Goal: Transaction & Acquisition: Book appointment/travel/reservation

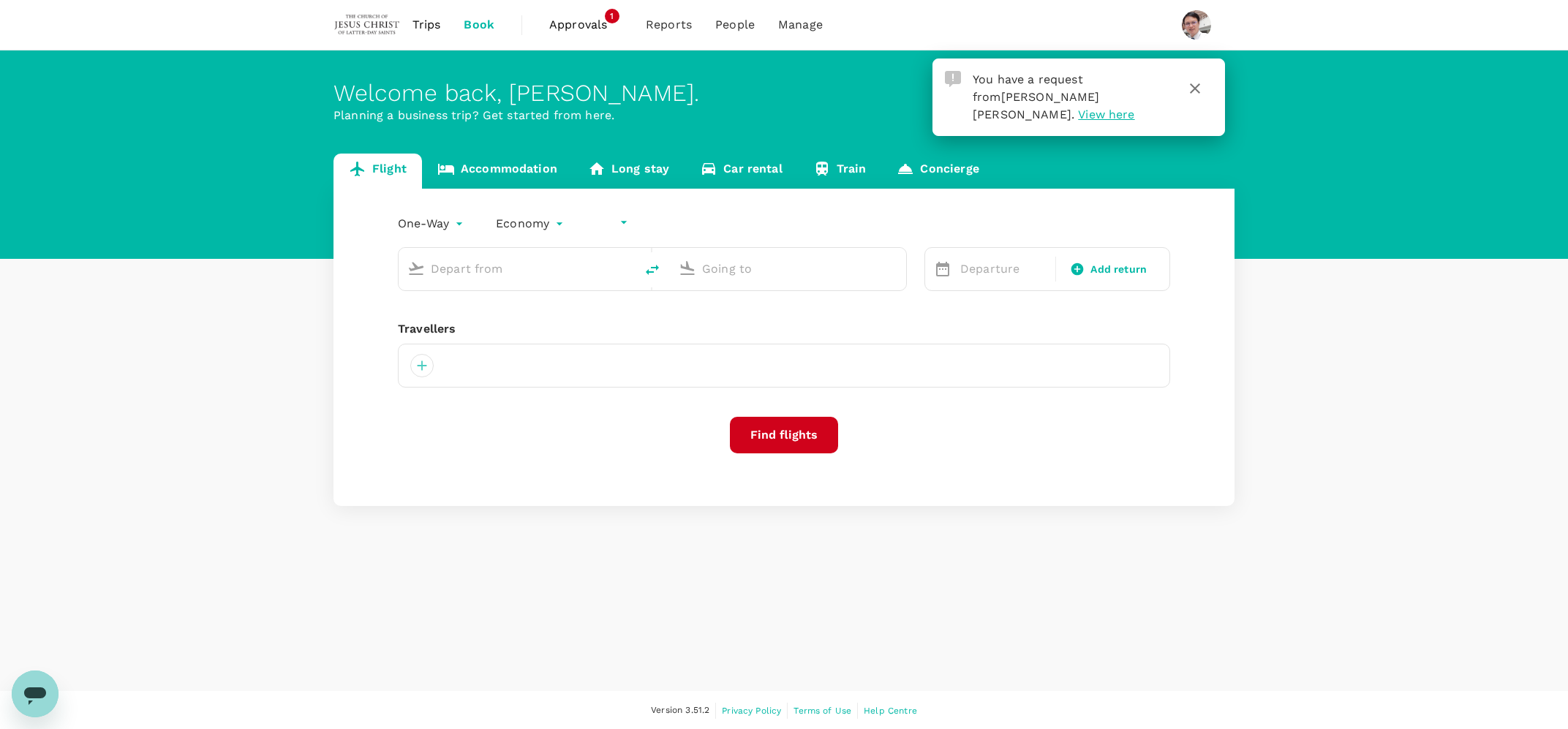
type input "undefined, undefined (any)"
type input "[PERSON_NAME] (SUB)"
type input "Penang Intl (PEN)"
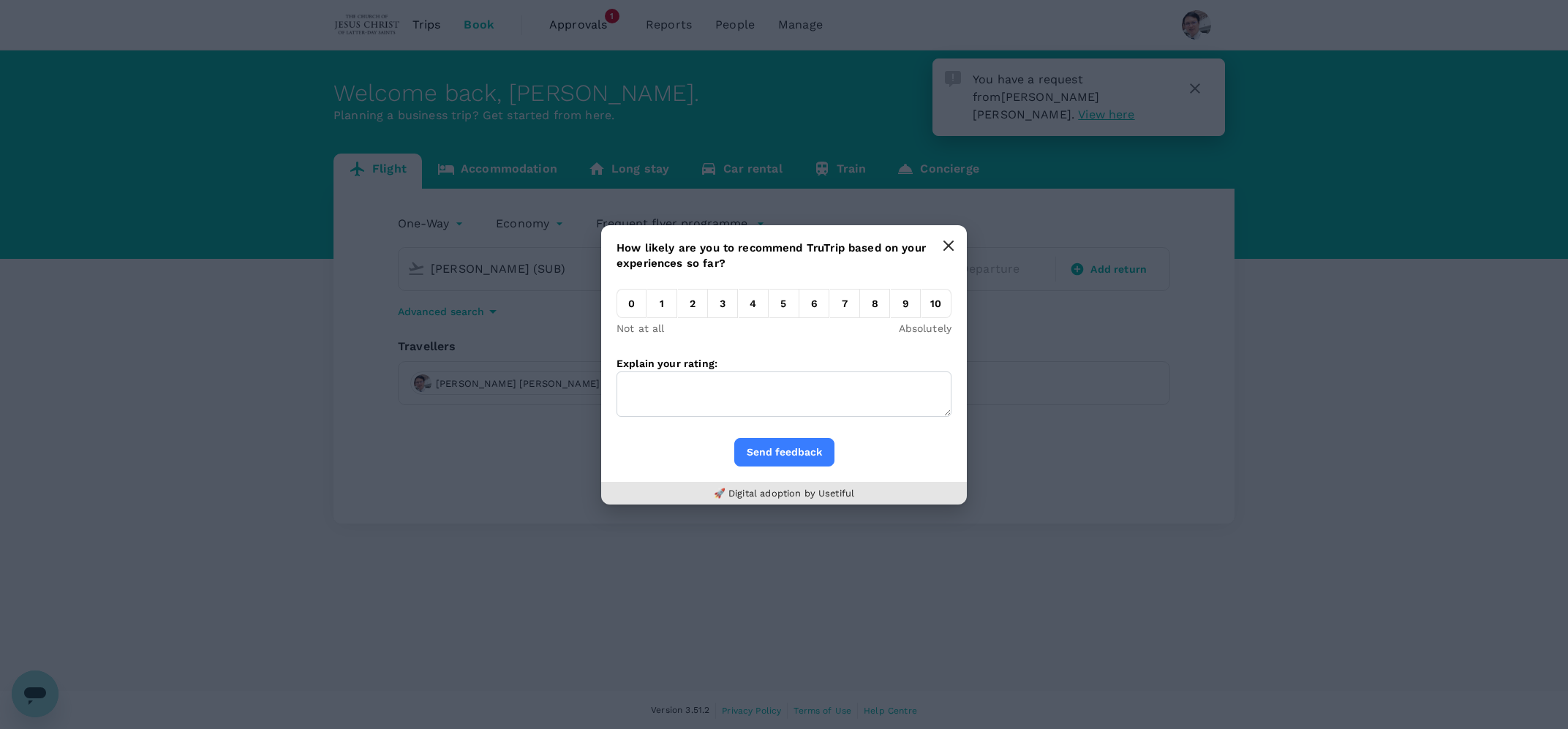
click at [947, 249] on icon "button" at bounding box center [948, 246] width 12 height 12
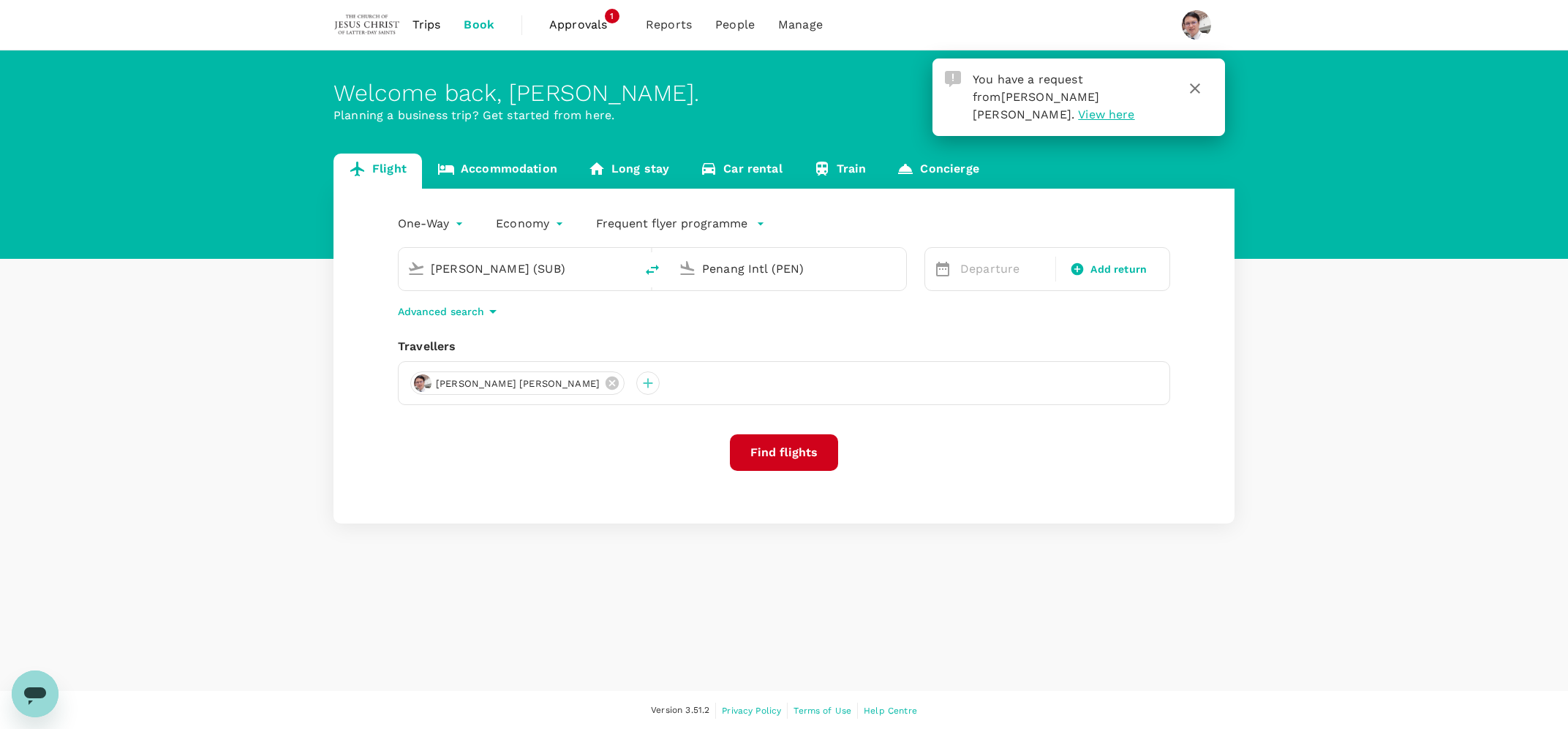
click at [1134, 107] on span "View here" at bounding box center [1106, 114] width 56 height 14
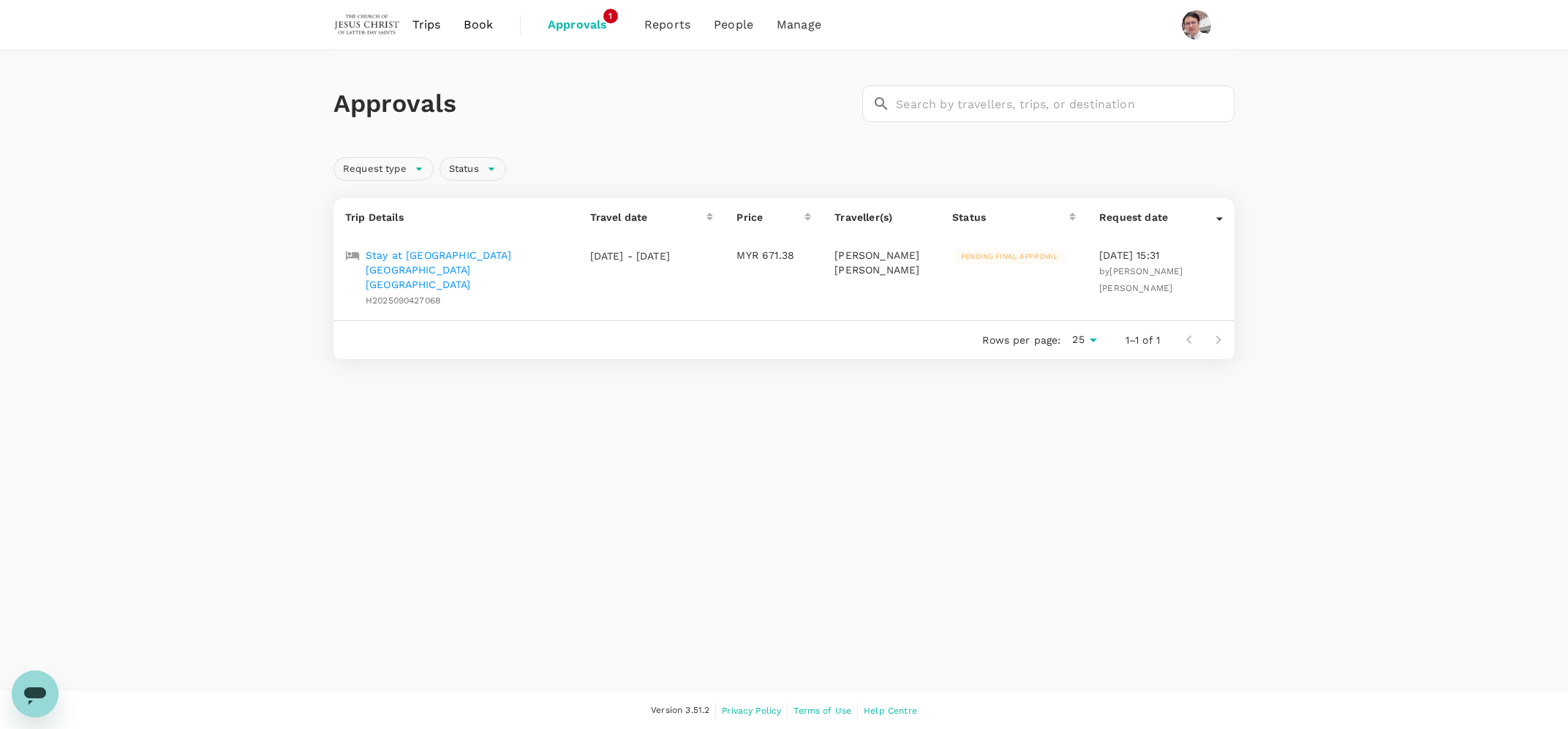
click at [455, 252] on p "Stay at [GEOGRAPHIC_DATA] [GEOGRAPHIC_DATA] [GEOGRAPHIC_DATA]" at bounding box center [466, 270] width 201 height 44
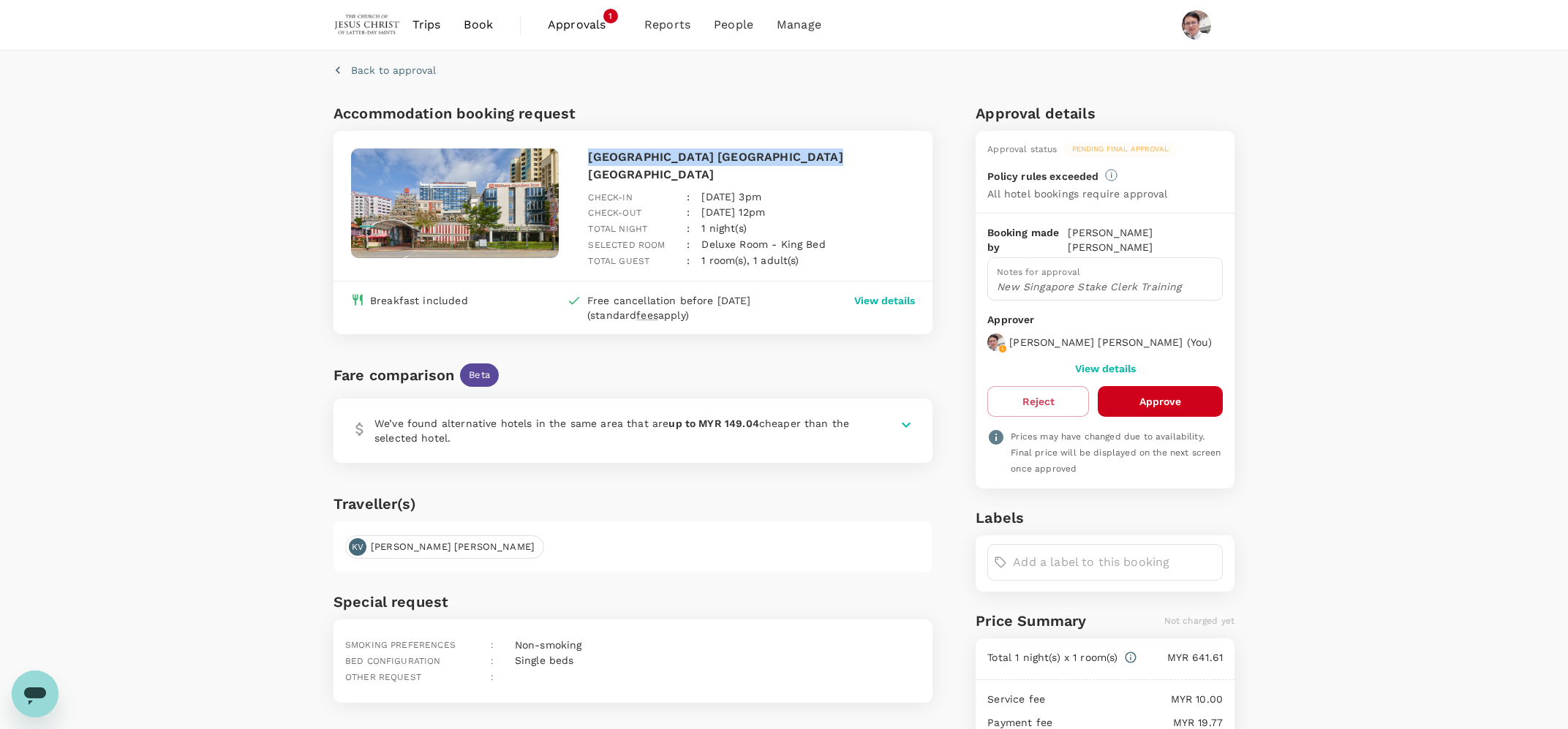
drag, startPoint x: 805, startPoint y: 158, endPoint x: 583, endPoint y: 153, distance: 222.1
click at [583, 153] on div "[GEOGRAPHIC_DATA] [GEOGRAPHIC_DATA] Serango Check-in : [DATE] 3pm Check-out : […" at bounding box center [748, 206] width 332 height 127
copy p "[GEOGRAPHIC_DATA] [GEOGRAPHIC_DATA] [GEOGRAPHIC_DATA]"
click at [356, 69] on p "Back to approval" at bounding box center [393, 70] width 85 height 15
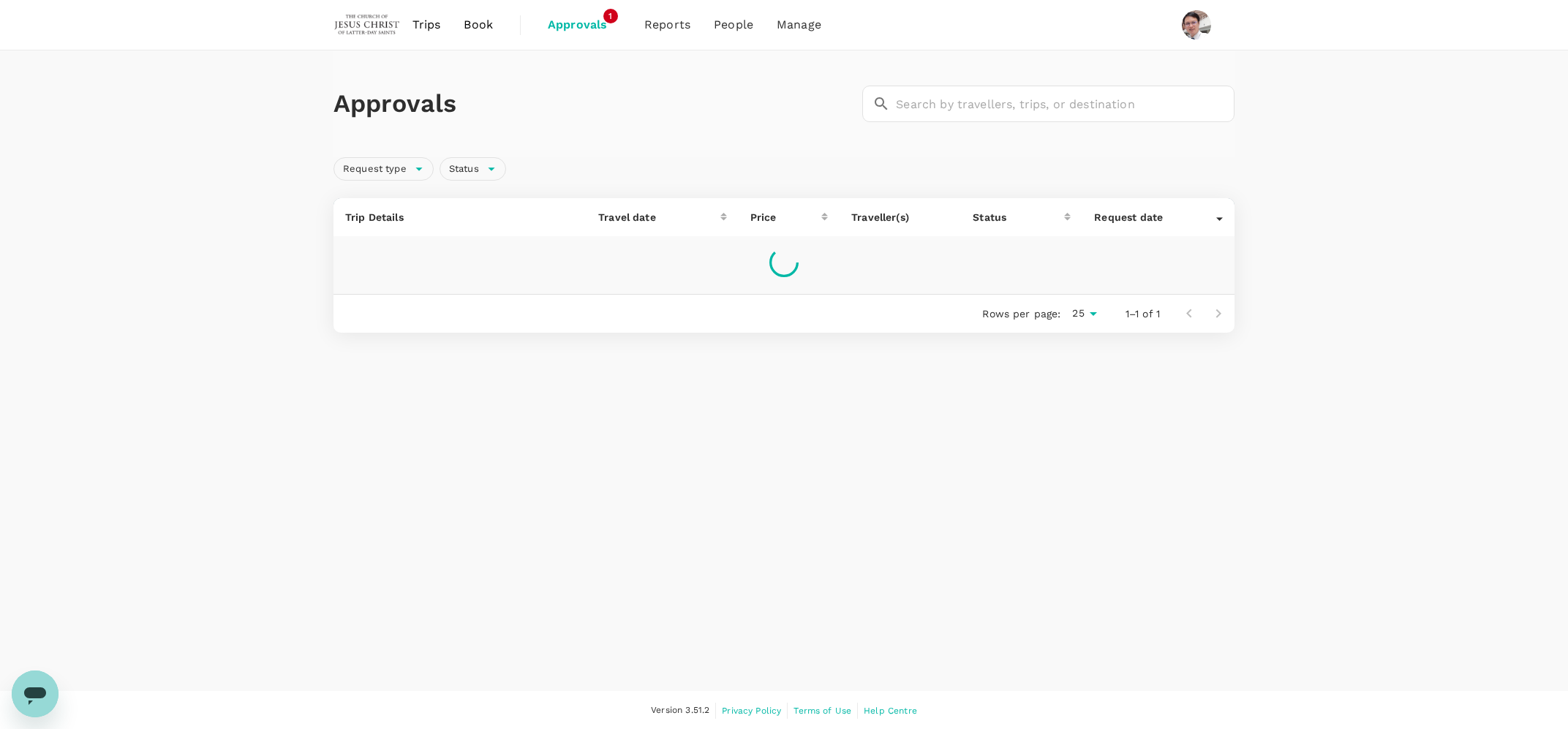
click at [467, 22] on span "Book" at bounding box center [478, 24] width 29 height 17
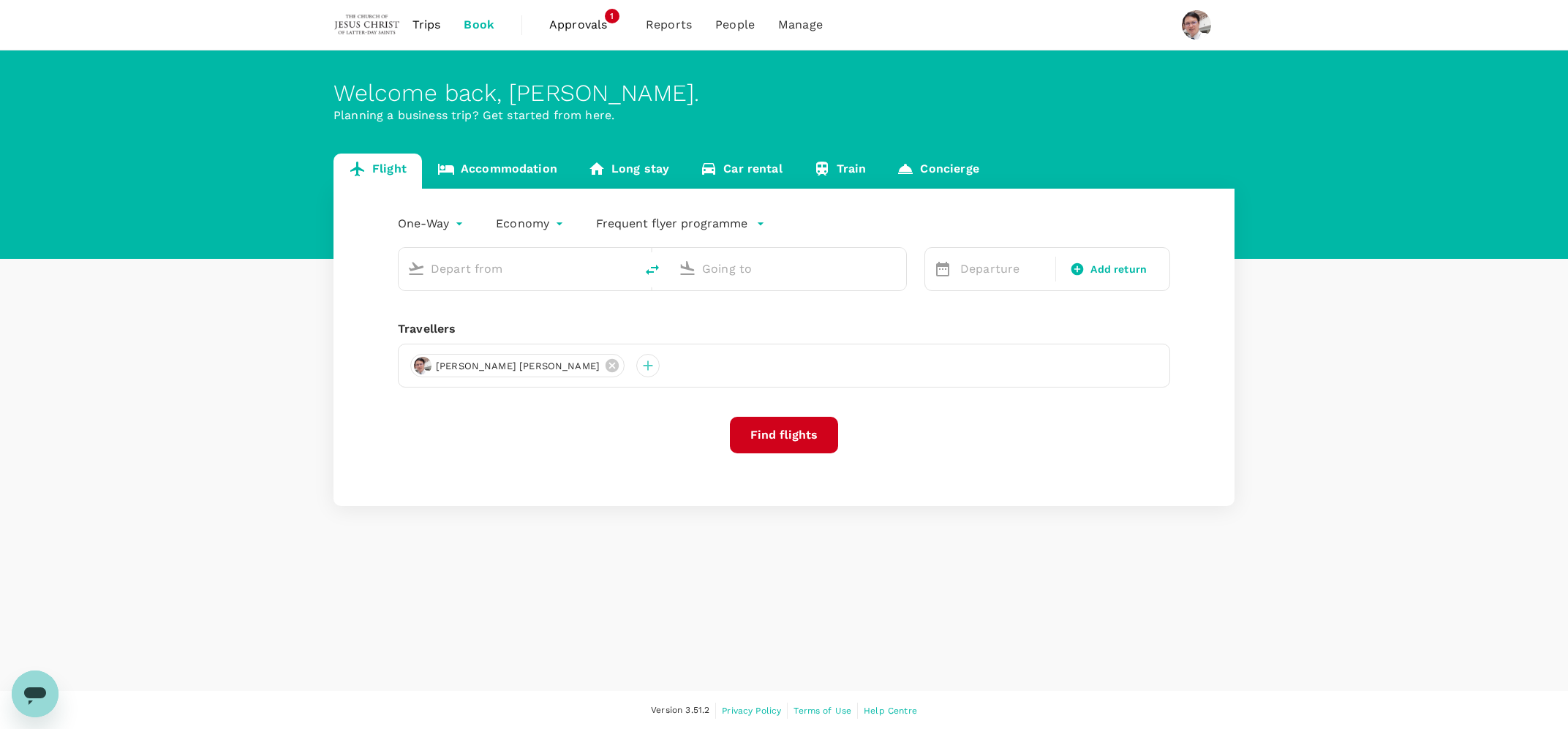
type input "[PERSON_NAME] (SUB)"
type input "Penang Intl (PEN)"
type input "[PERSON_NAME] (SUB)"
type input "Penang Intl (PEN)"
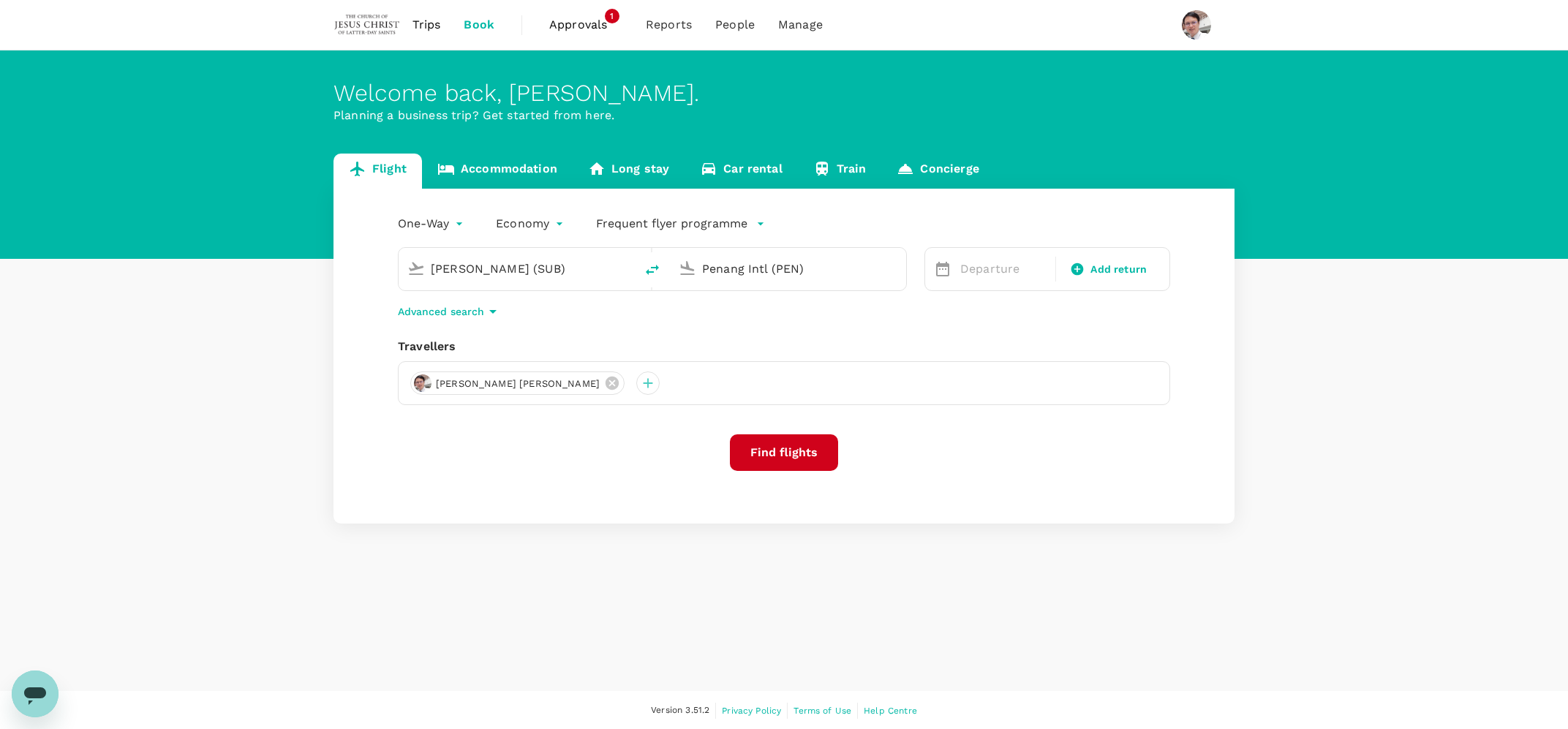
click at [497, 173] on link "Accommodation" at bounding box center [497, 171] width 151 height 35
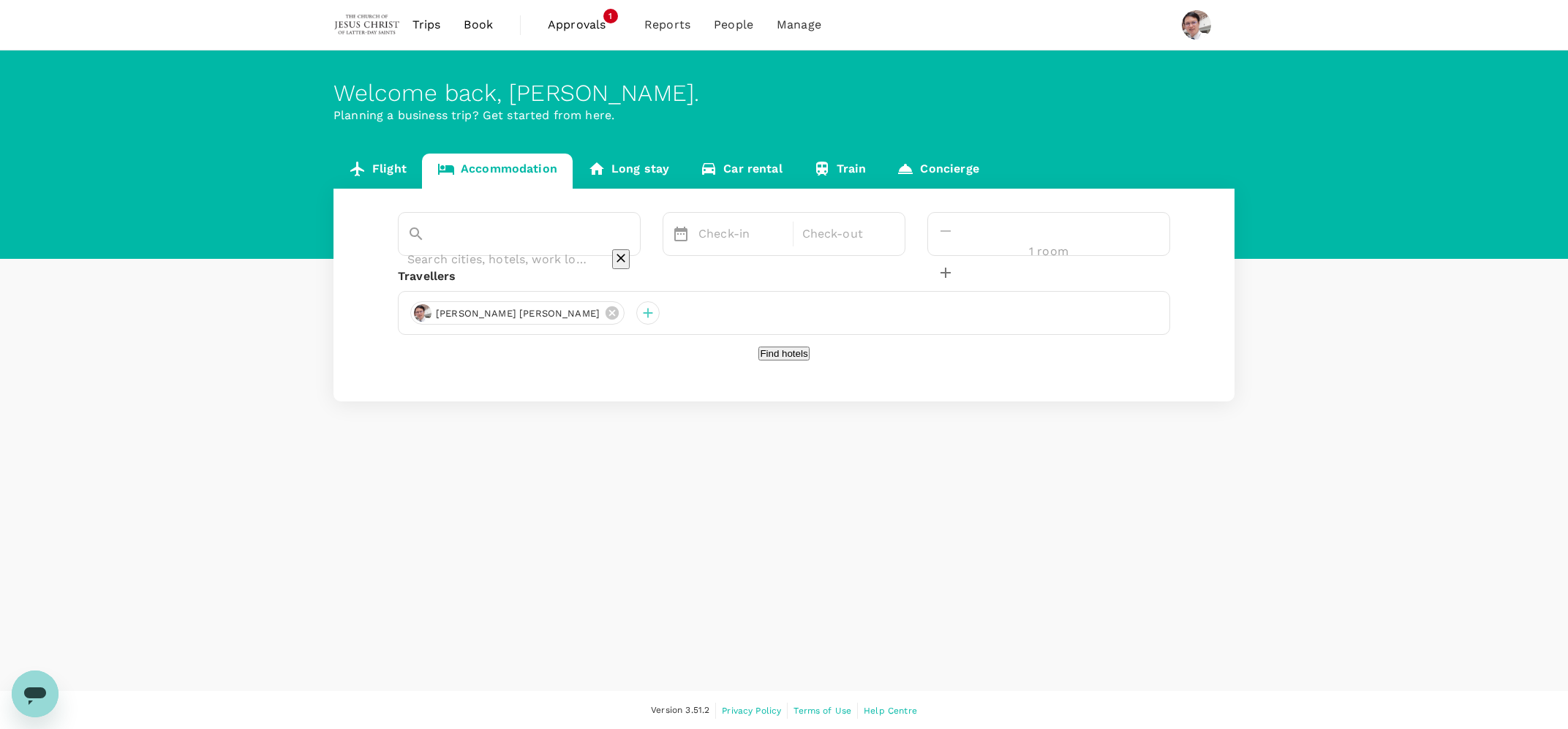
click at [466, 248] on input "text" at bounding box center [499, 259] width 183 height 22
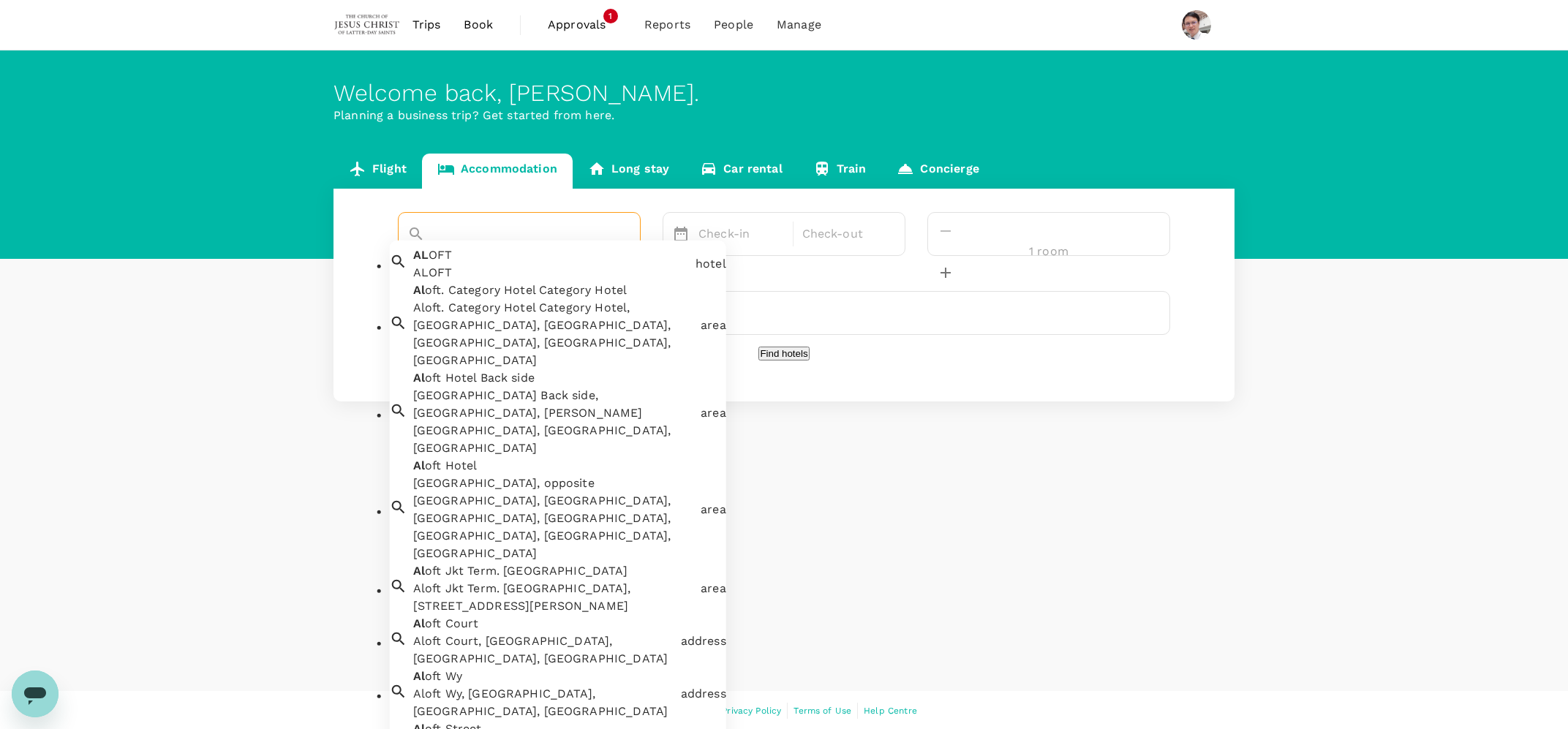
type input "a"
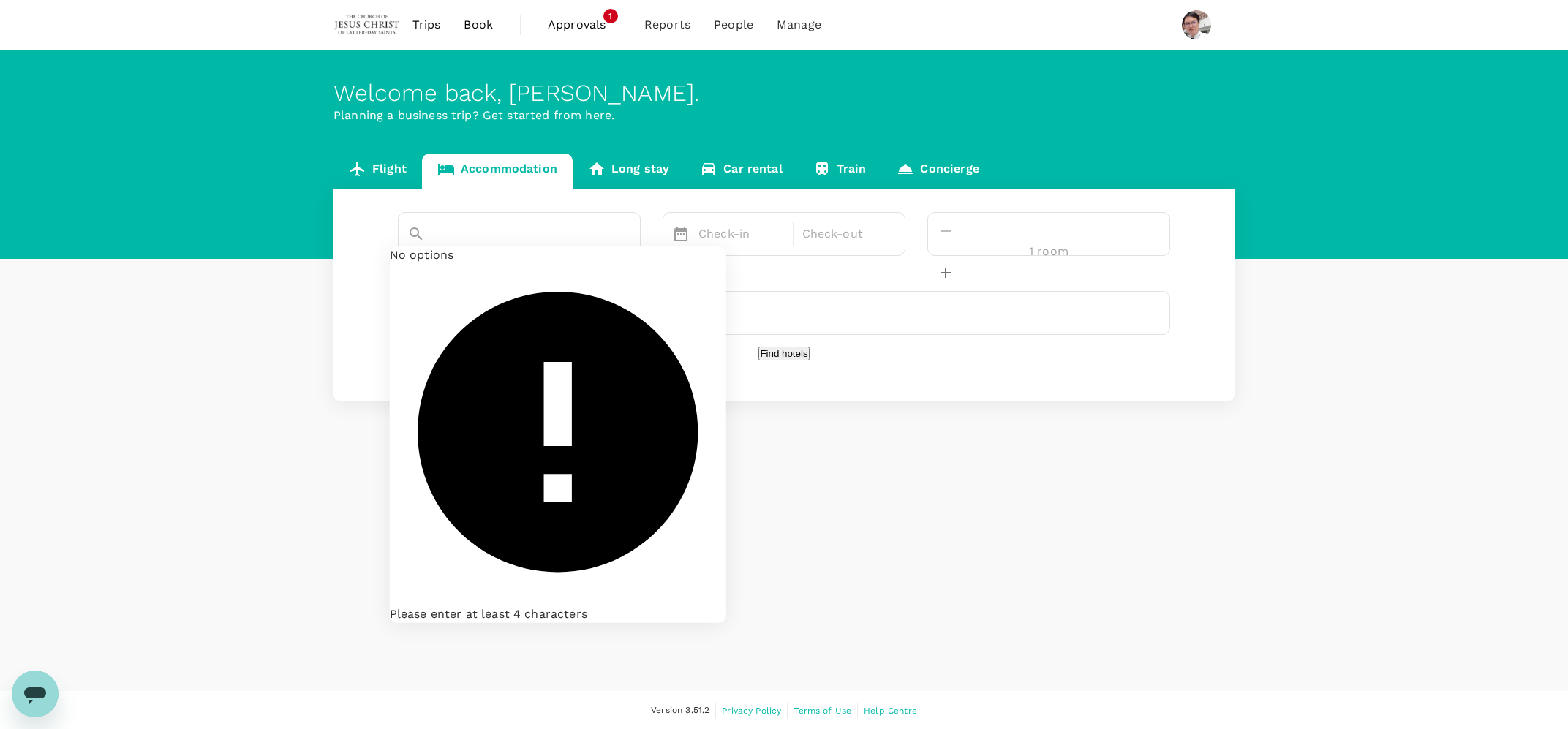
paste input "[GEOGRAPHIC_DATA] [GEOGRAPHIC_DATA] [GEOGRAPHIC_DATA]"
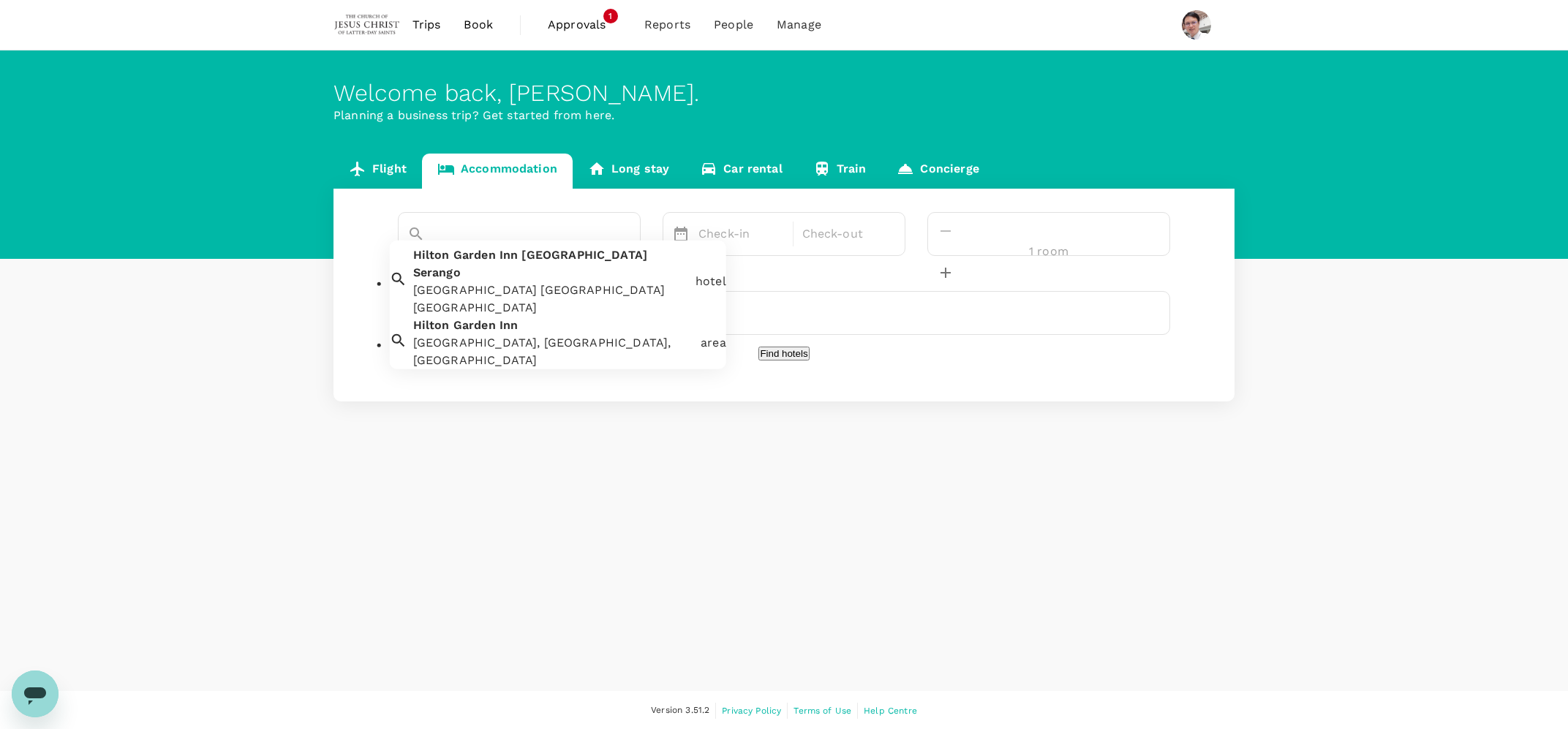
click at [489, 274] on div "[GEOGRAPHIC_DATA] [GEOGRAPHIC_DATA] [GEOGRAPHIC_DATA] [GEOGRAPHIC_DATA] [GEOGRA…" at bounding box center [548, 279] width 282 height 76
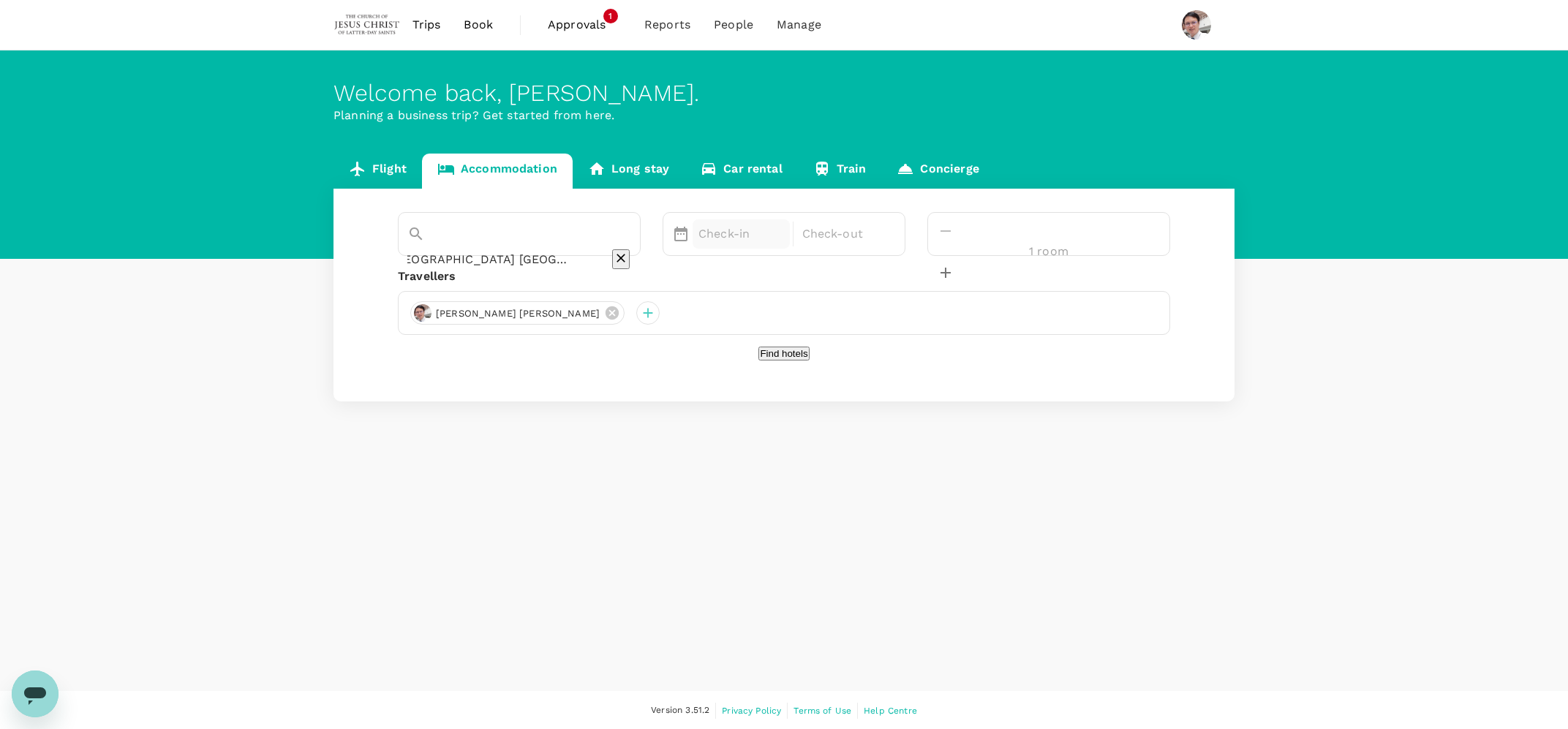
type input "[GEOGRAPHIC_DATA] [GEOGRAPHIC_DATA] [GEOGRAPHIC_DATA]"
click at [760, 229] on p "Check-in" at bounding box center [741, 234] width 85 height 17
click at [845, 362] on div "12" at bounding box center [831, 361] width 28 height 28
click at [873, 356] on div "13" at bounding box center [859, 361] width 28 height 28
click at [764, 360] on button "Find hotels" at bounding box center [783, 354] width 50 height 14
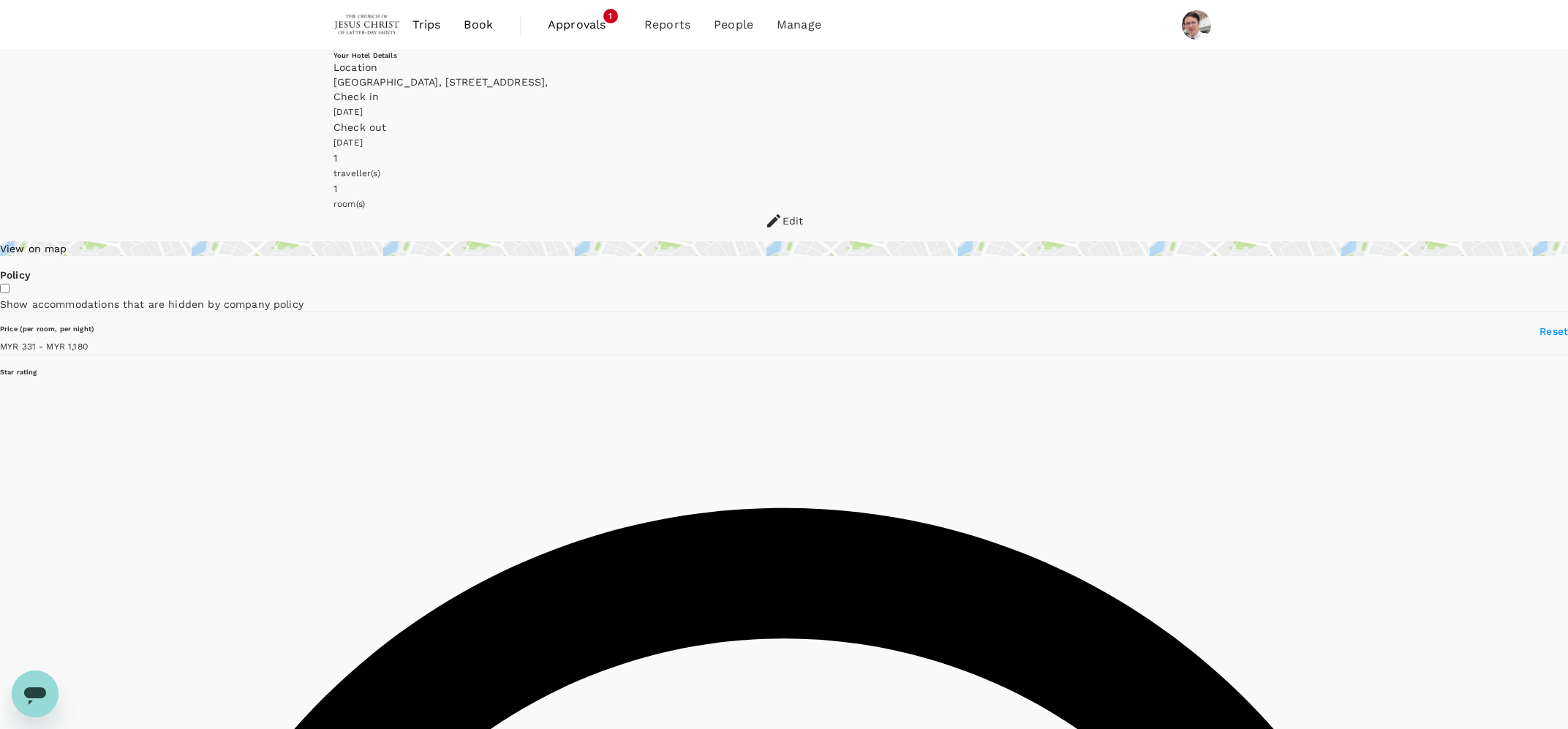
type input "1179.46"
type input "127.75"
type input "1515.75"
click at [477, 25] on span "Book" at bounding box center [478, 24] width 29 height 17
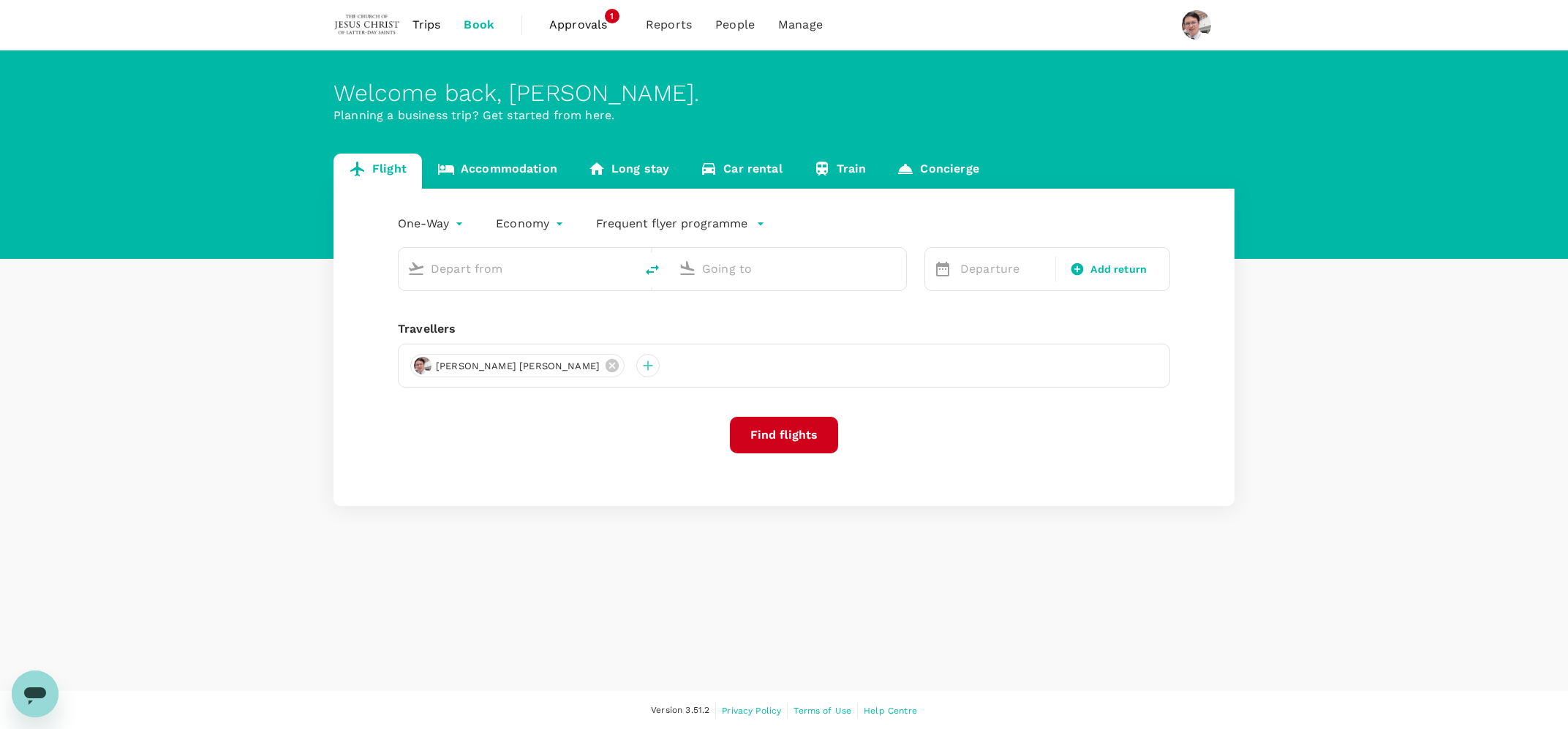
type input "[PERSON_NAME] (SUB)"
type input "Penang Intl (PEN)"
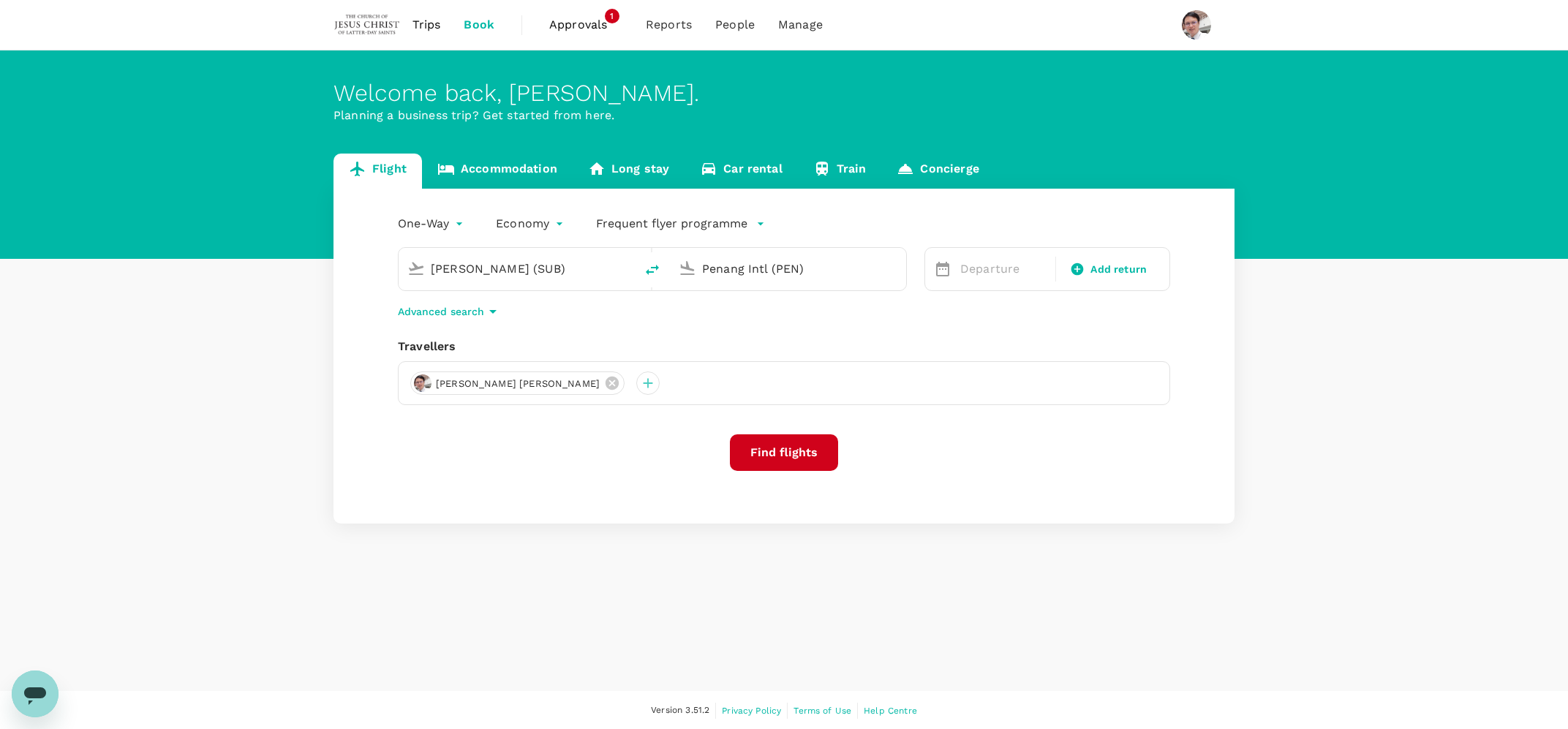
click at [482, 263] on input "[PERSON_NAME] (SUB)" at bounding box center [517, 269] width 173 height 22
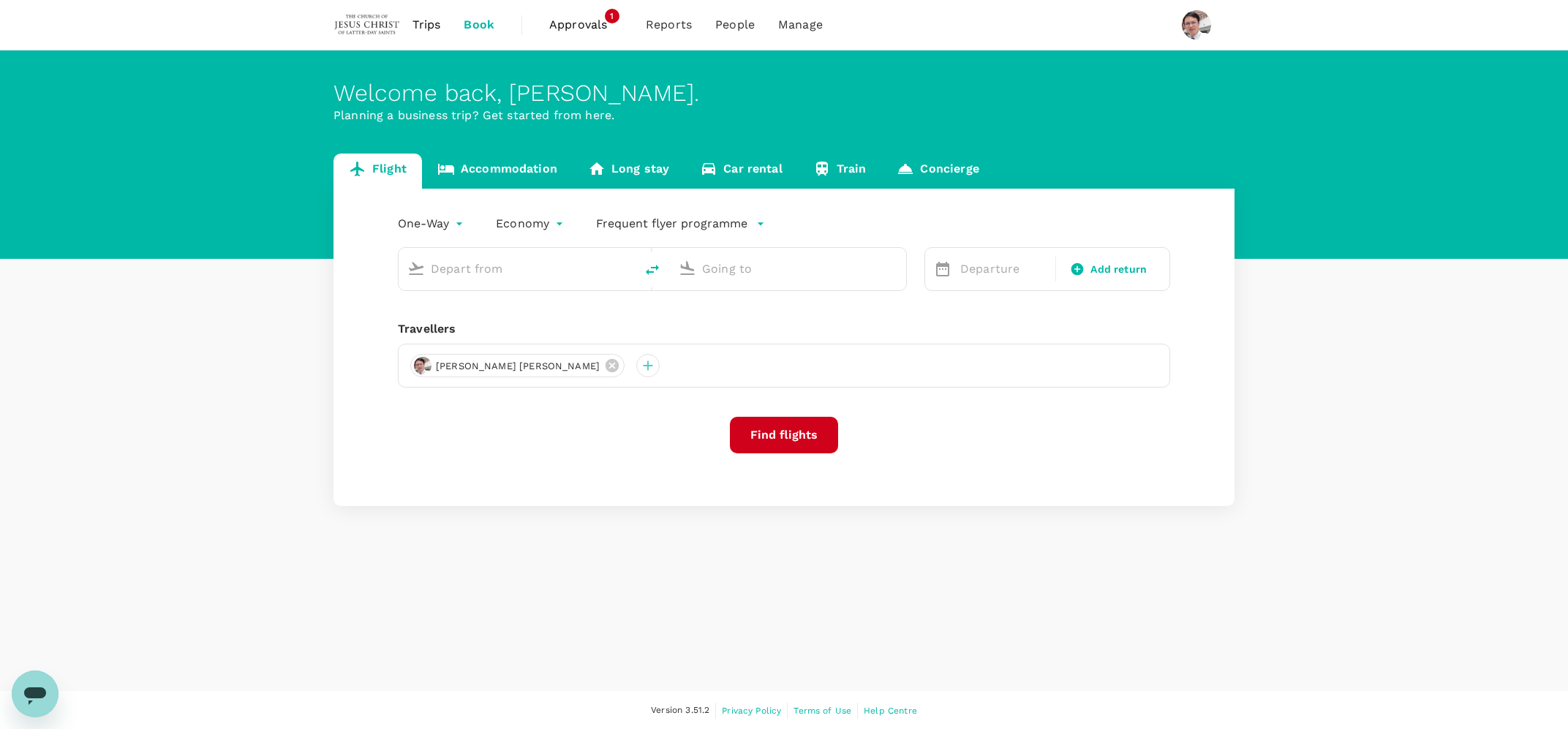
type input "[PERSON_NAME] (SUB)"
type input "Penang Intl (PEN)"
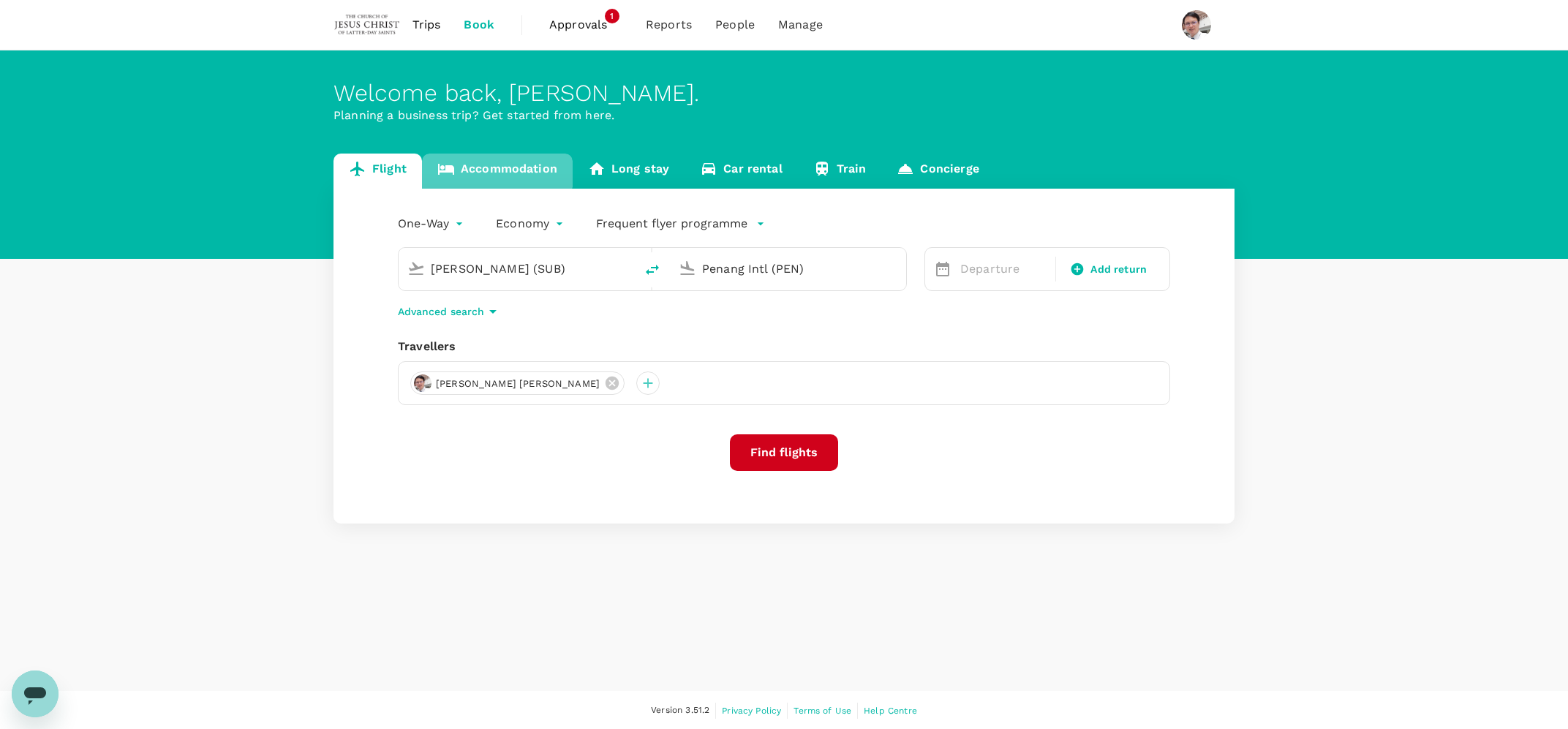
click at [488, 167] on link "Accommodation" at bounding box center [497, 171] width 151 height 35
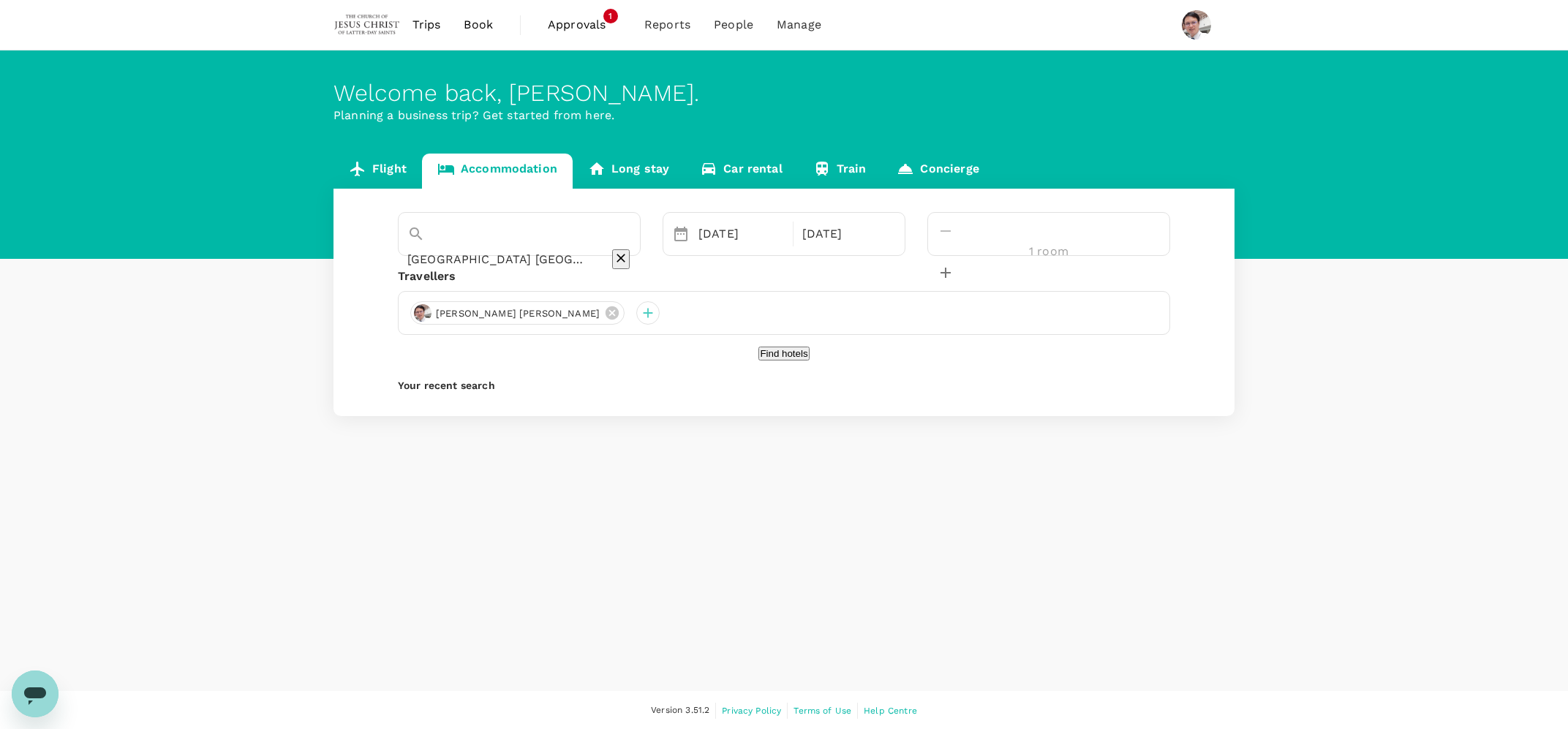
click at [488, 248] on input "[GEOGRAPHIC_DATA] [GEOGRAPHIC_DATA] [GEOGRAPHIC_DATA]" at bounding box center [499, 259] width 183 height 22
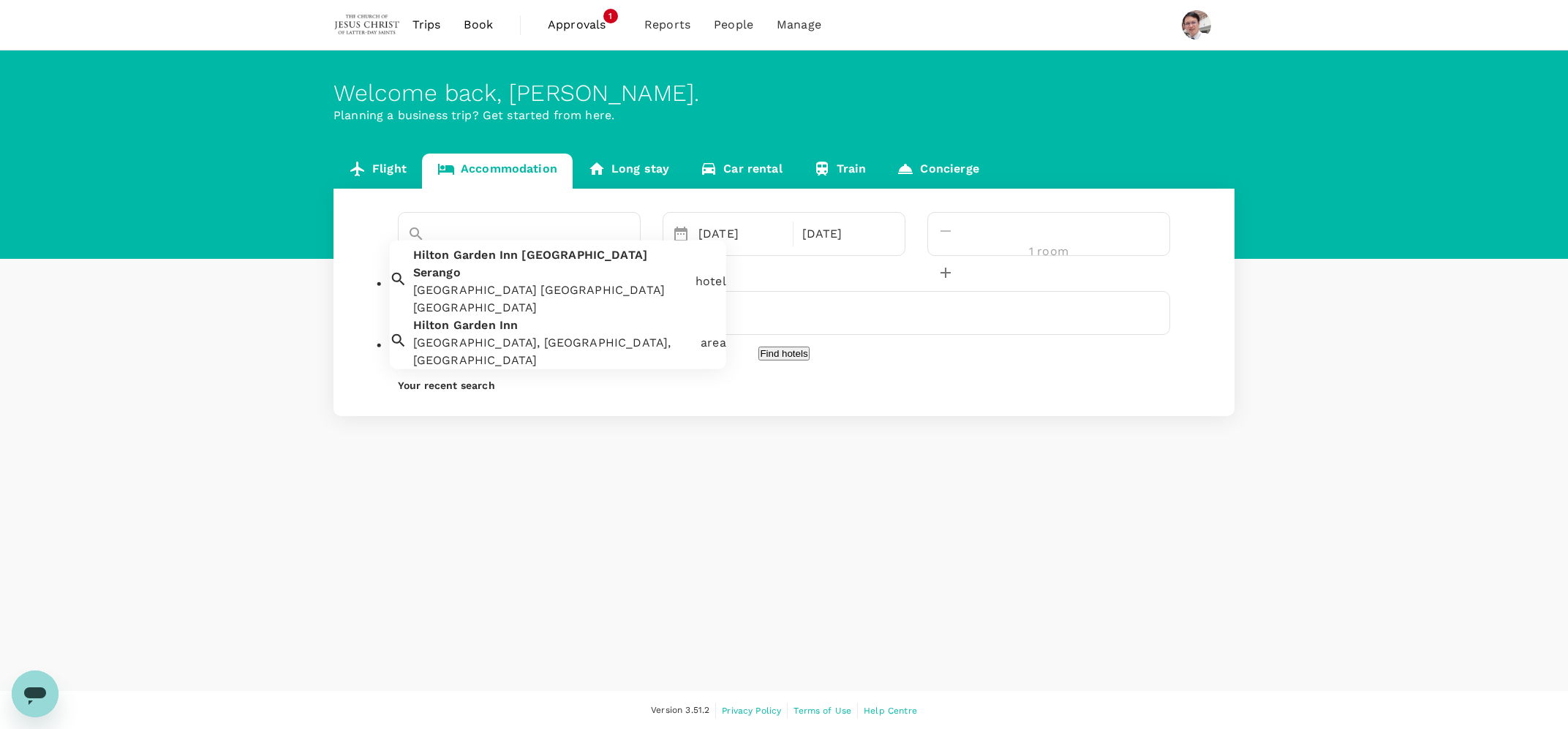
click at [627, 251] on icon "Clear" at bounding box center [620, 258] width 15 height 15
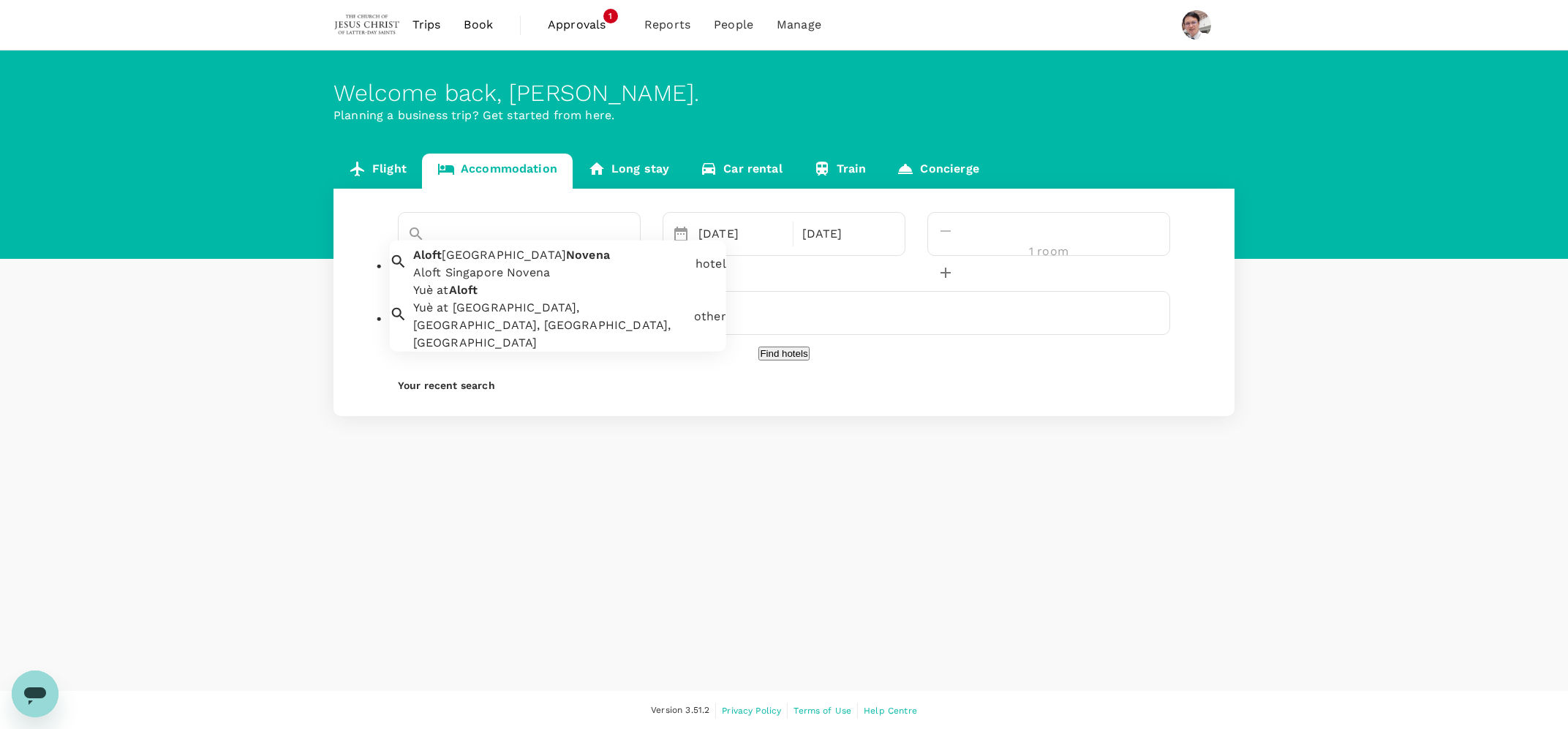
click at [566, 261] on span "Novena" at bounding box center [587, 255] width 44 height 14
type input "Aloft Singapore Novena"
click at [768, 360] on button "Find hotels" at bounding box center [783, 354] width 50 height 14
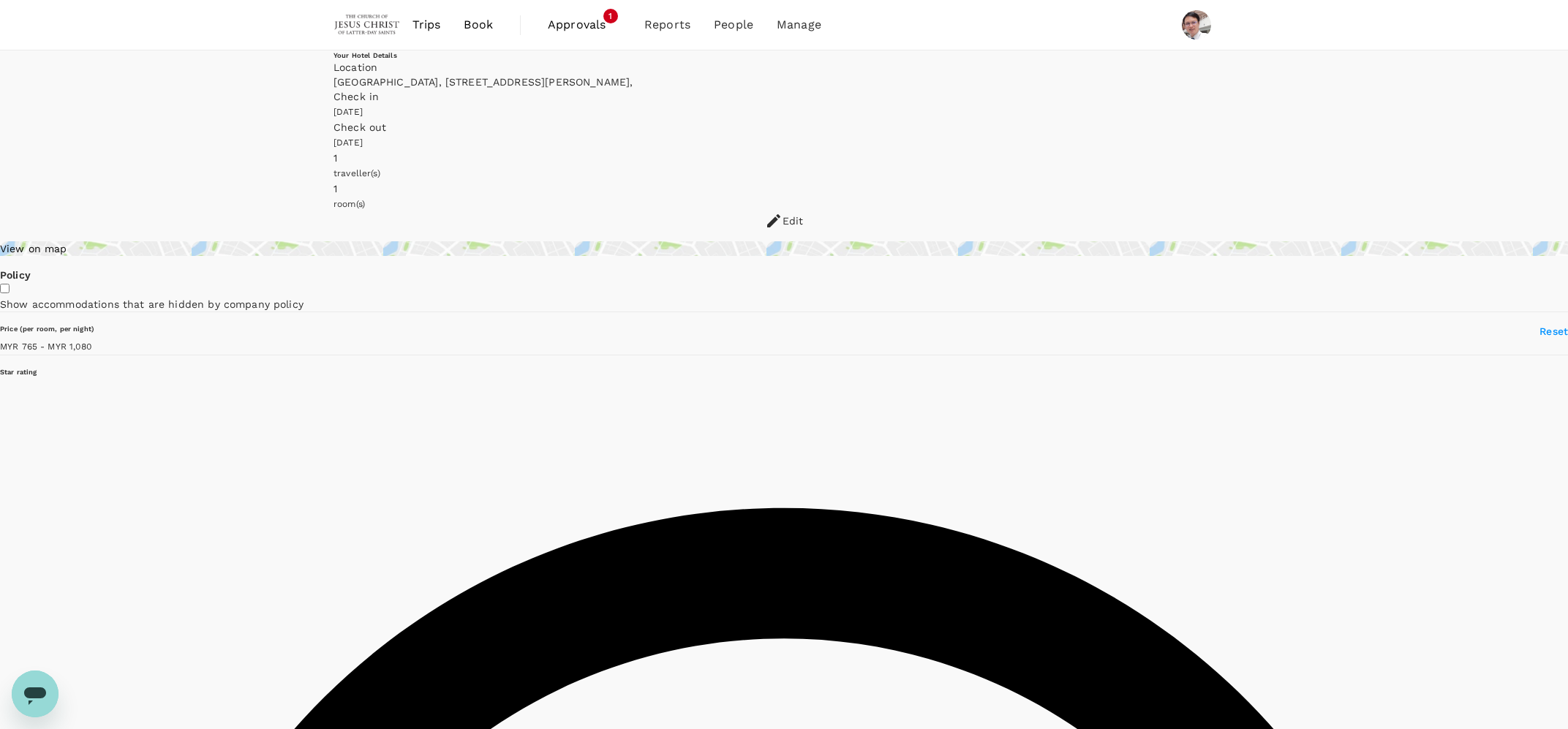
type input "1079.2"
type input "321.5"
type input "1079.5"
type input "[EMAIL_ADDRESS][DOMAIN_NAME]"
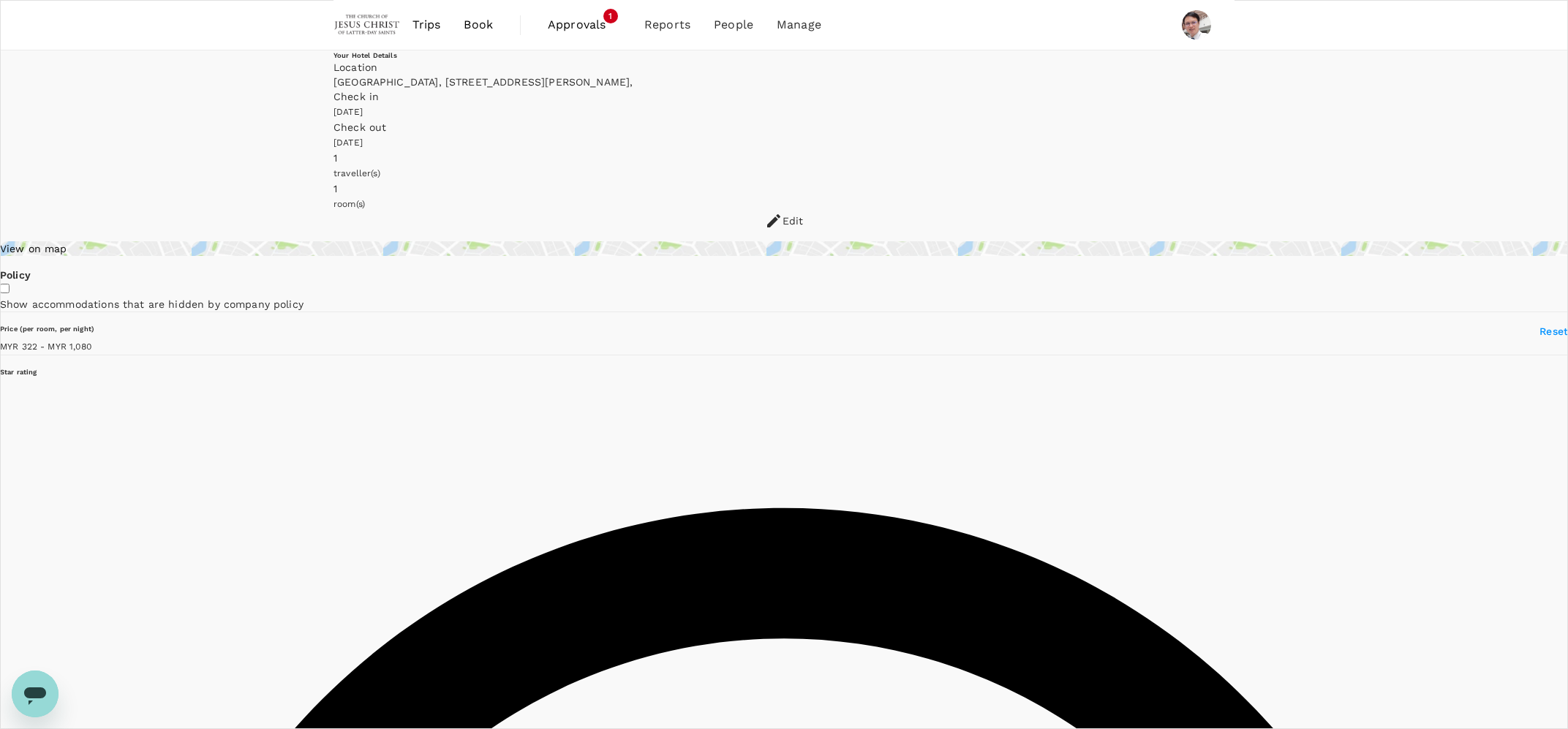
type input "60"
type input "194721472"
type input "1079.5"
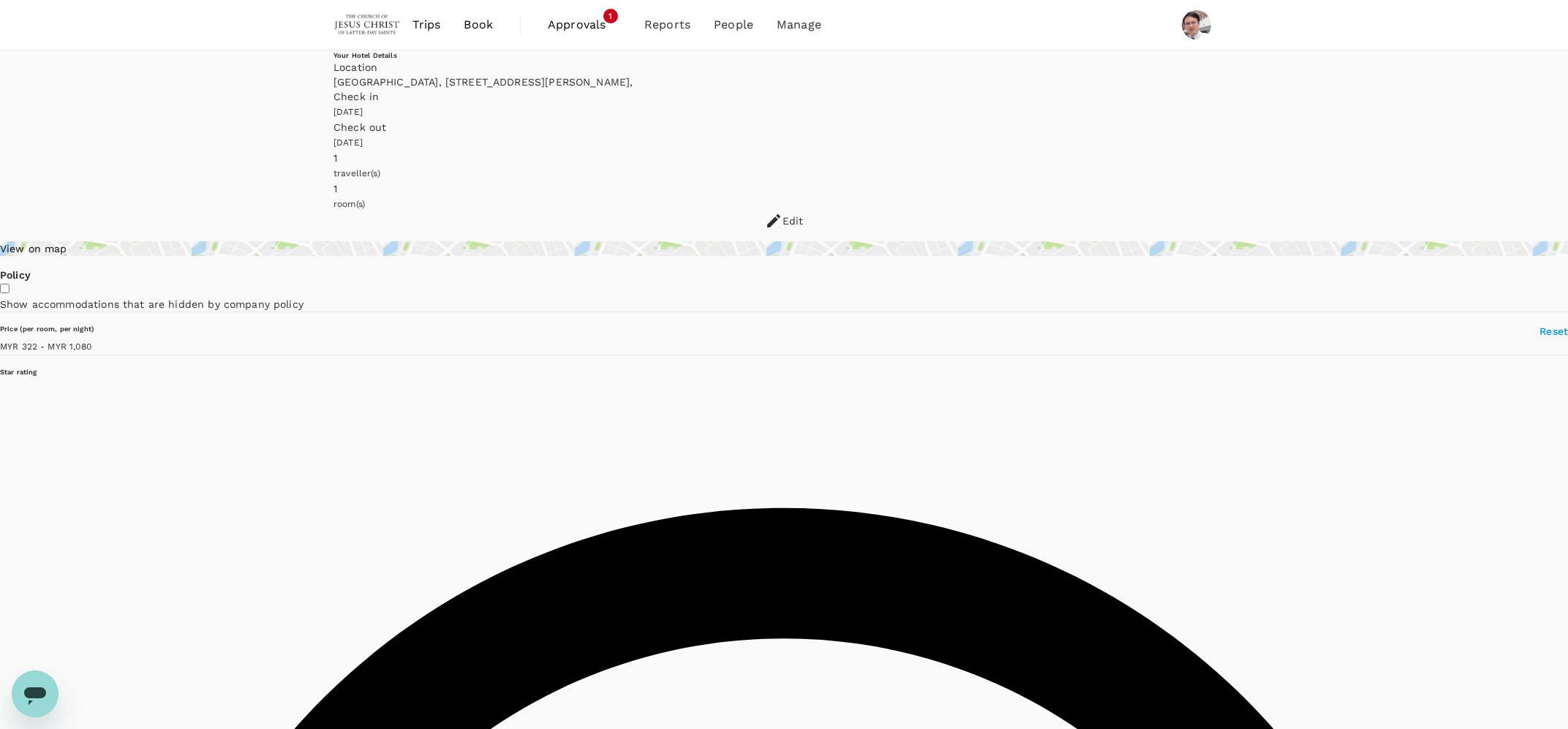
click at [478, 22] on span "Book" at bounding box center [478, 24] width 29 height 17
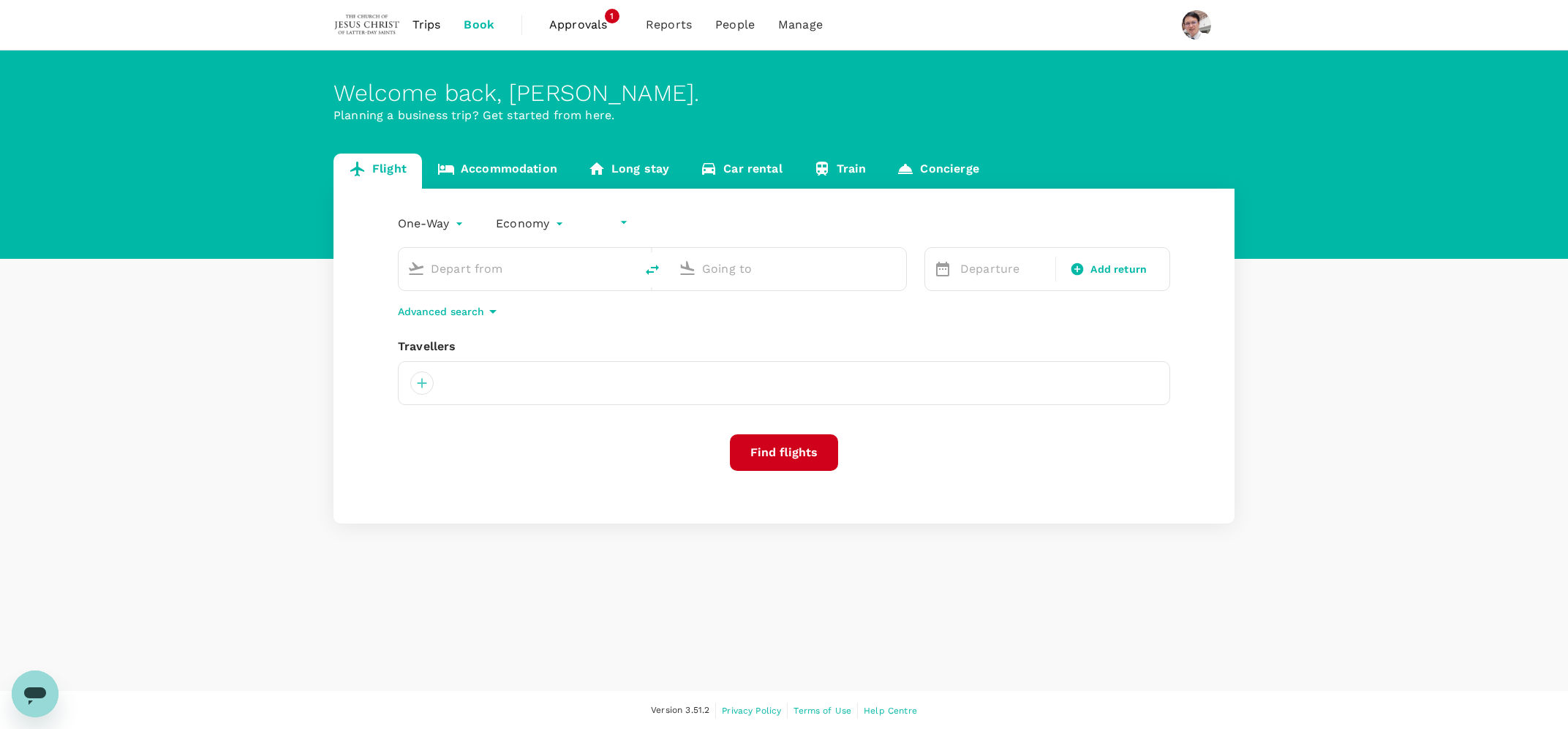
type input "undefined, undefined (any)"
type input "[PERSON_NAME] (SUB)"
type input "Penang Intl (PEN)"
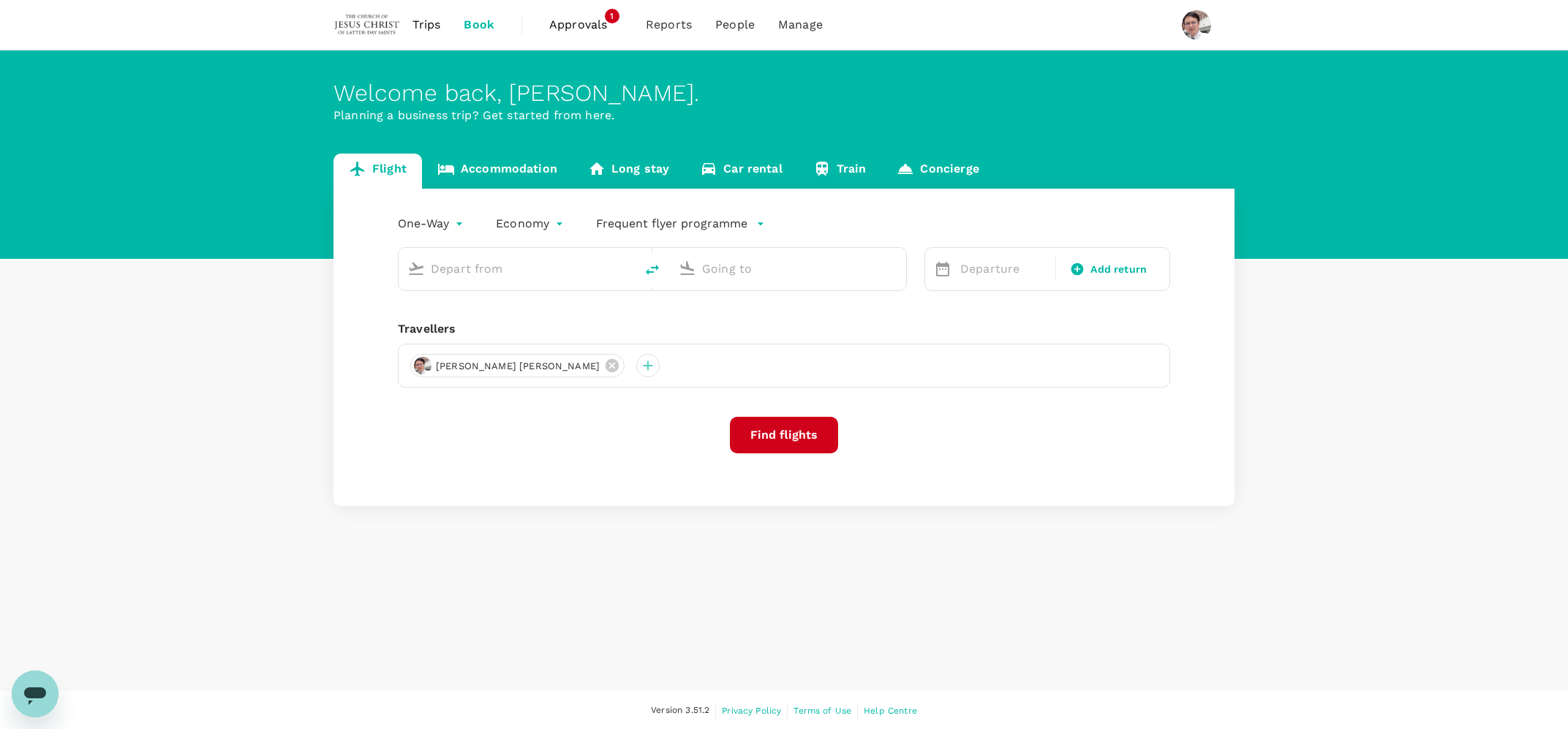
type input "[PERSON_NAME] (SUB)"
type input "Penang Intl (PEN)"
type input "[PERSON_NAME] (SUB)"
type input "Penang Intl (PEN)"
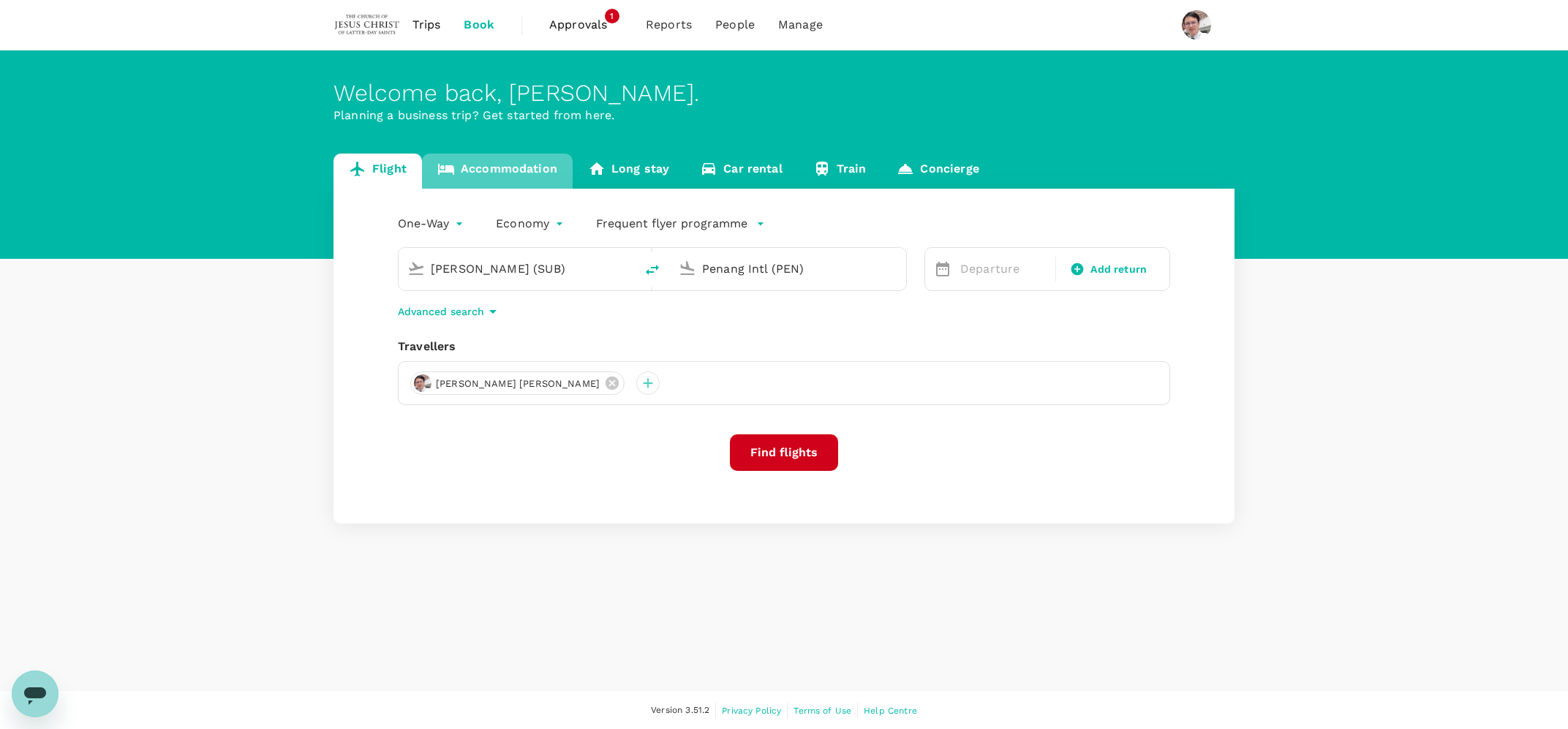
click at [501, 172] on link "Accommodation" at bounding box center [497, 171] width 151 height 35
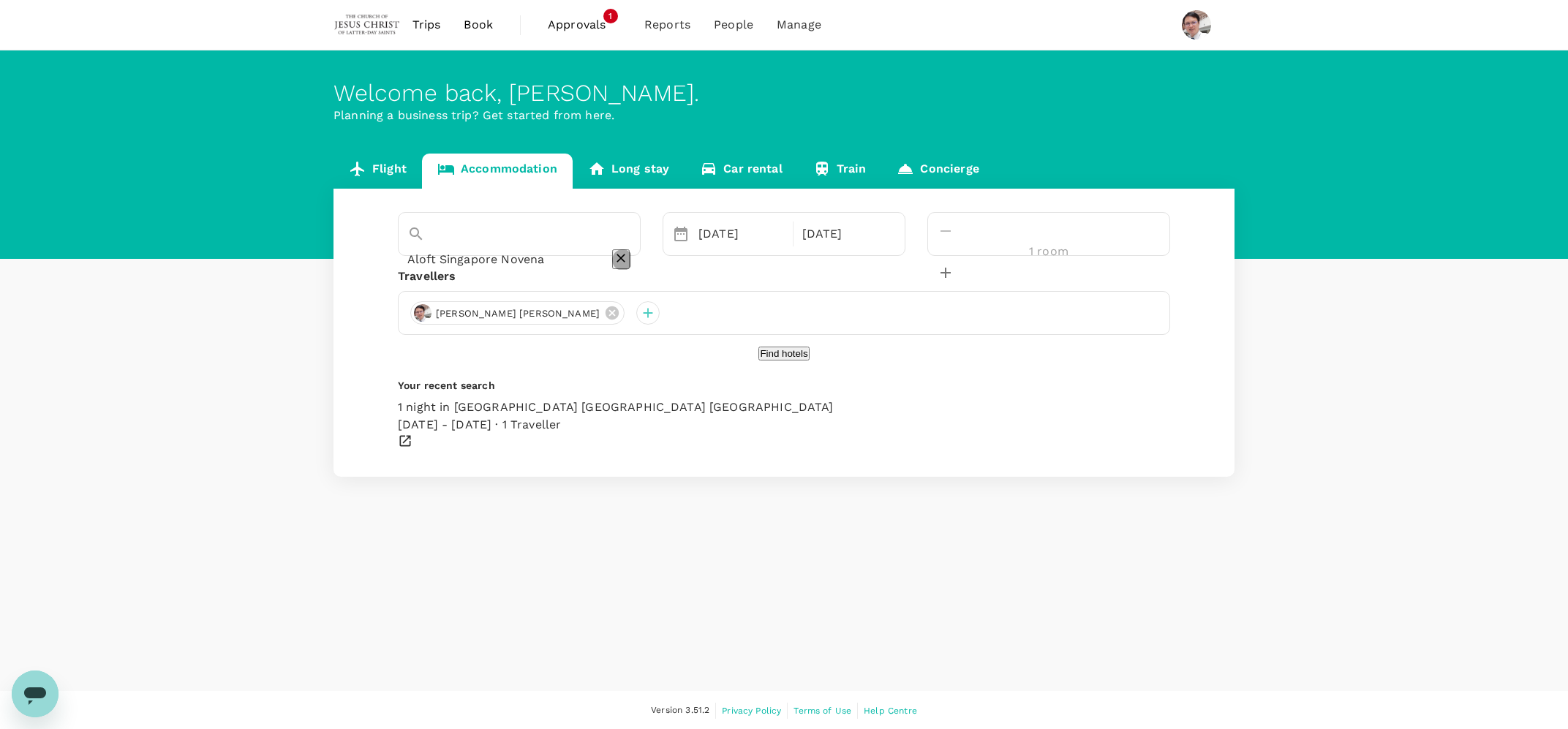
click at [629, 249] on button "Clear" at bounding box center [620, 259] width 17 height 19
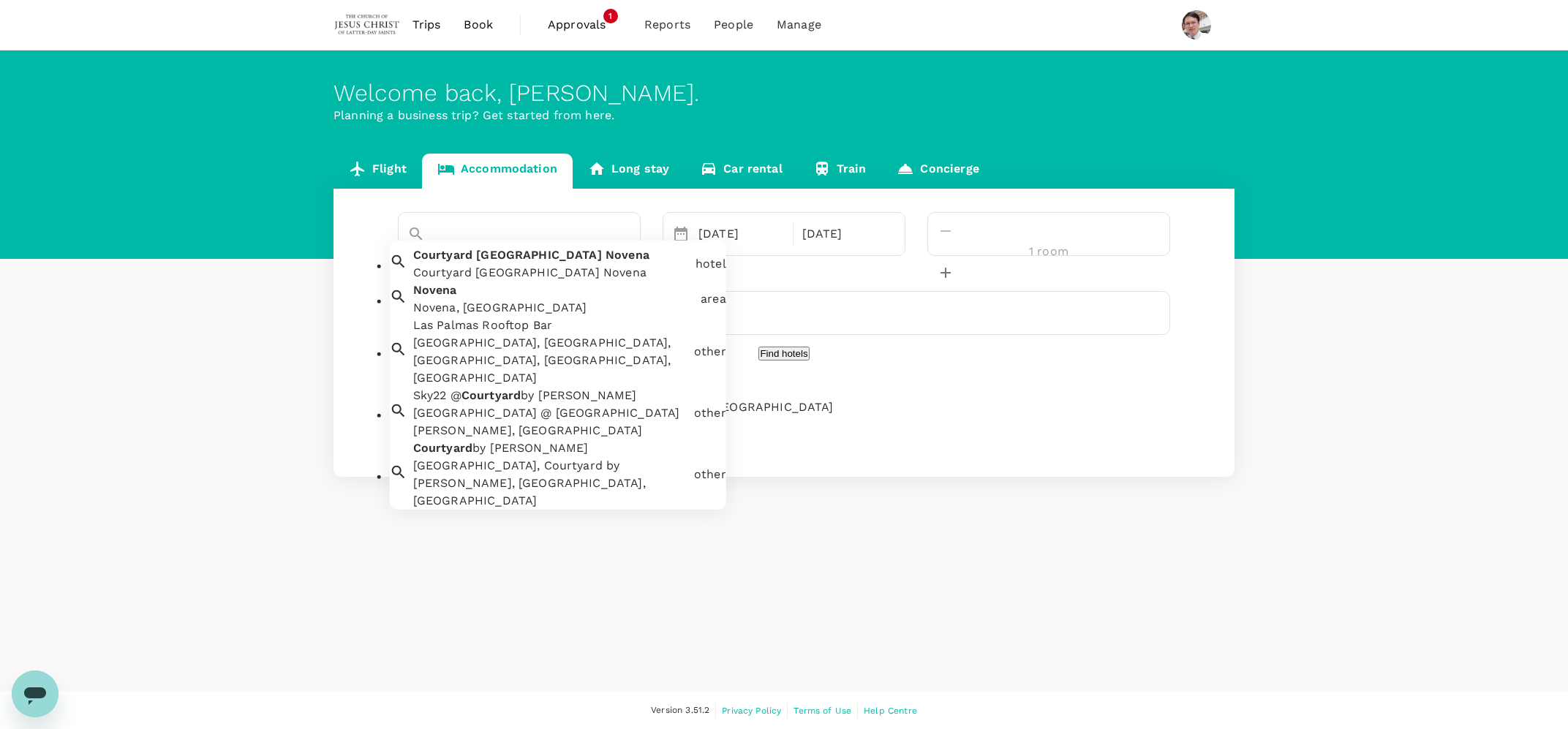
click at [521, 279] on div "Courtyard [GEOGRAPHIC_DATA] Novena" at bounding box center [551, 272] width 276 height 17
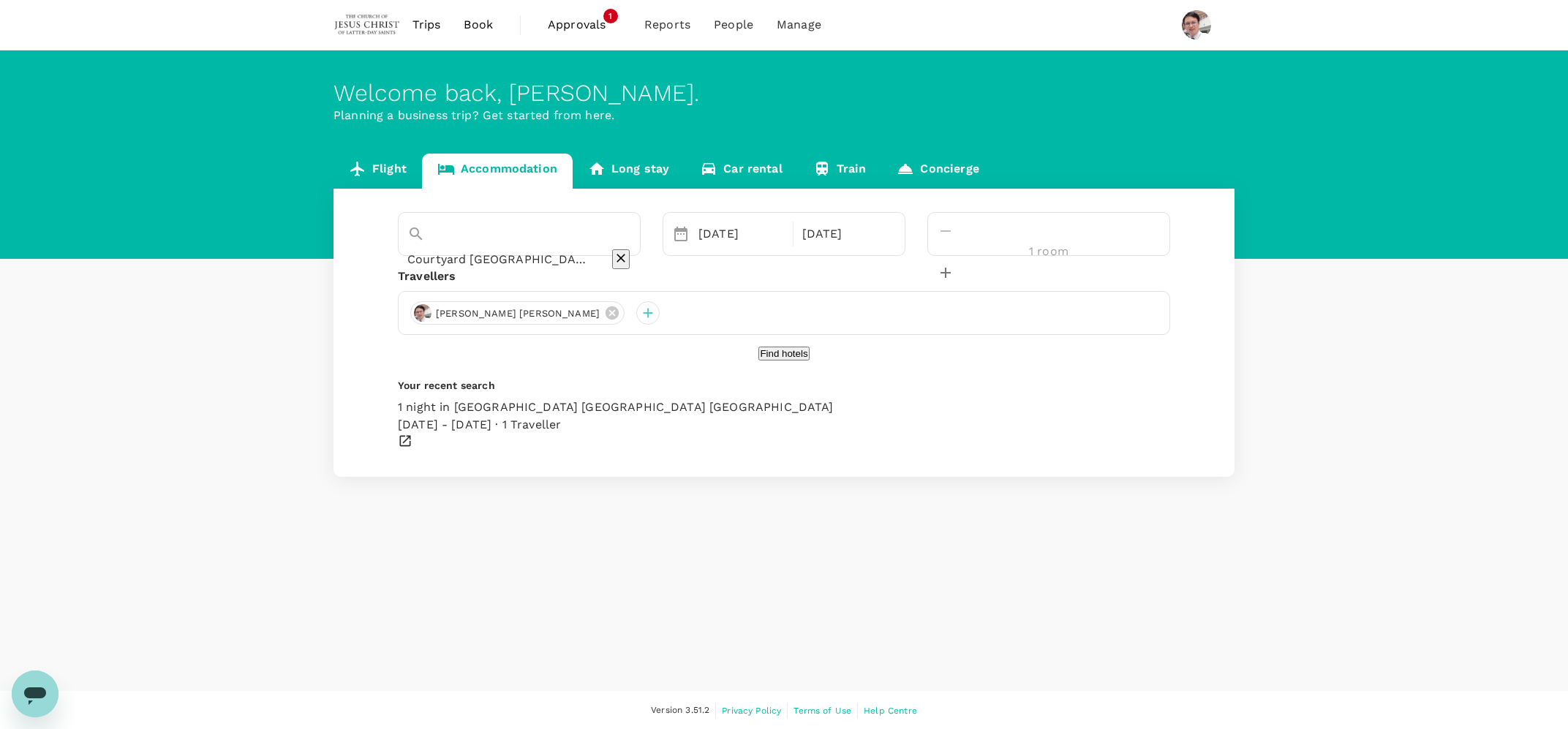
type input "Courtyard [GEOGRAPHIC_DATA] Novena"
click at [772, 360] on button "Find hotels" at bounding box center [783, 354] width 50 height 14
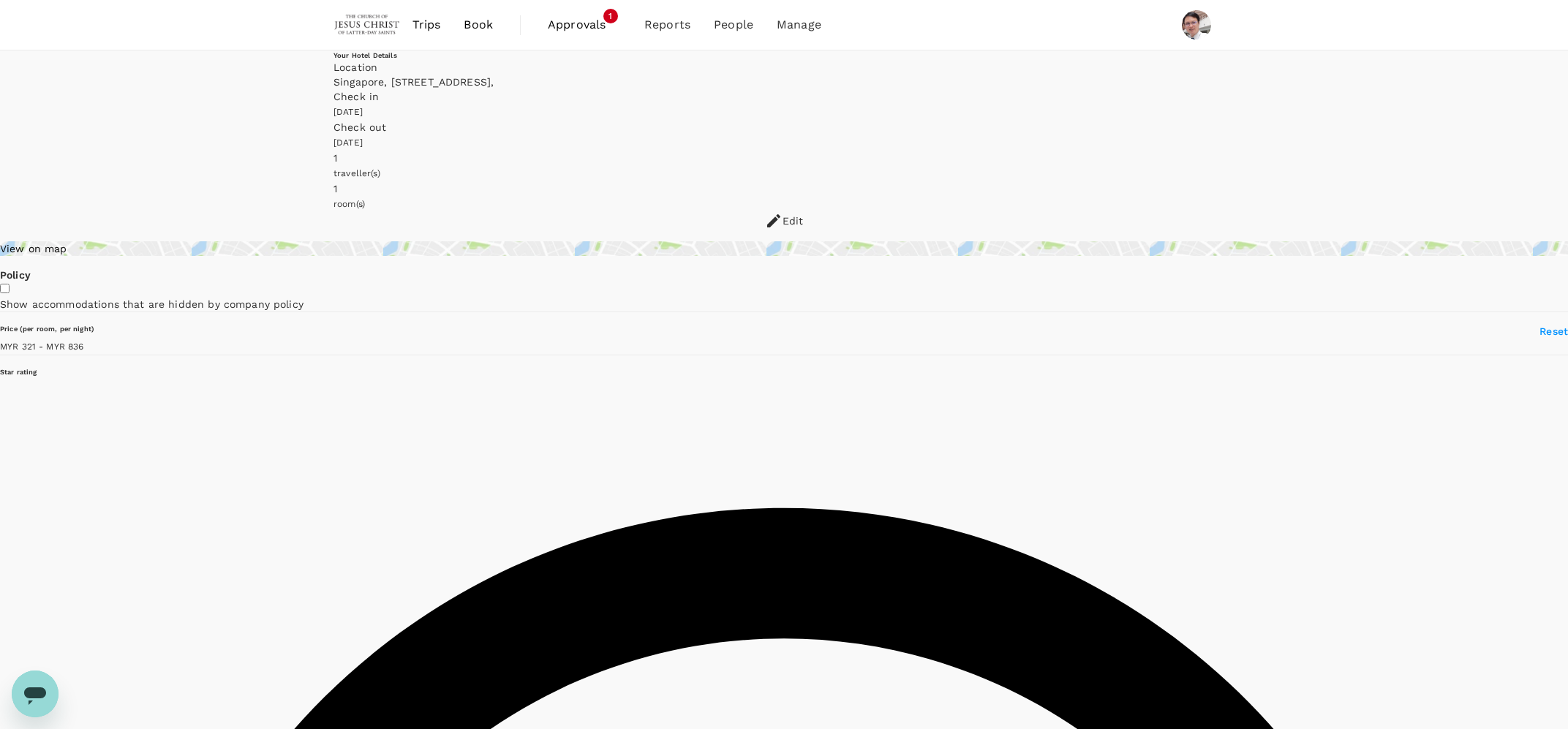
type input "835.46"
click at [567, 22] on span "Approvals" at bounding box center [584, 24] width 73 height 17
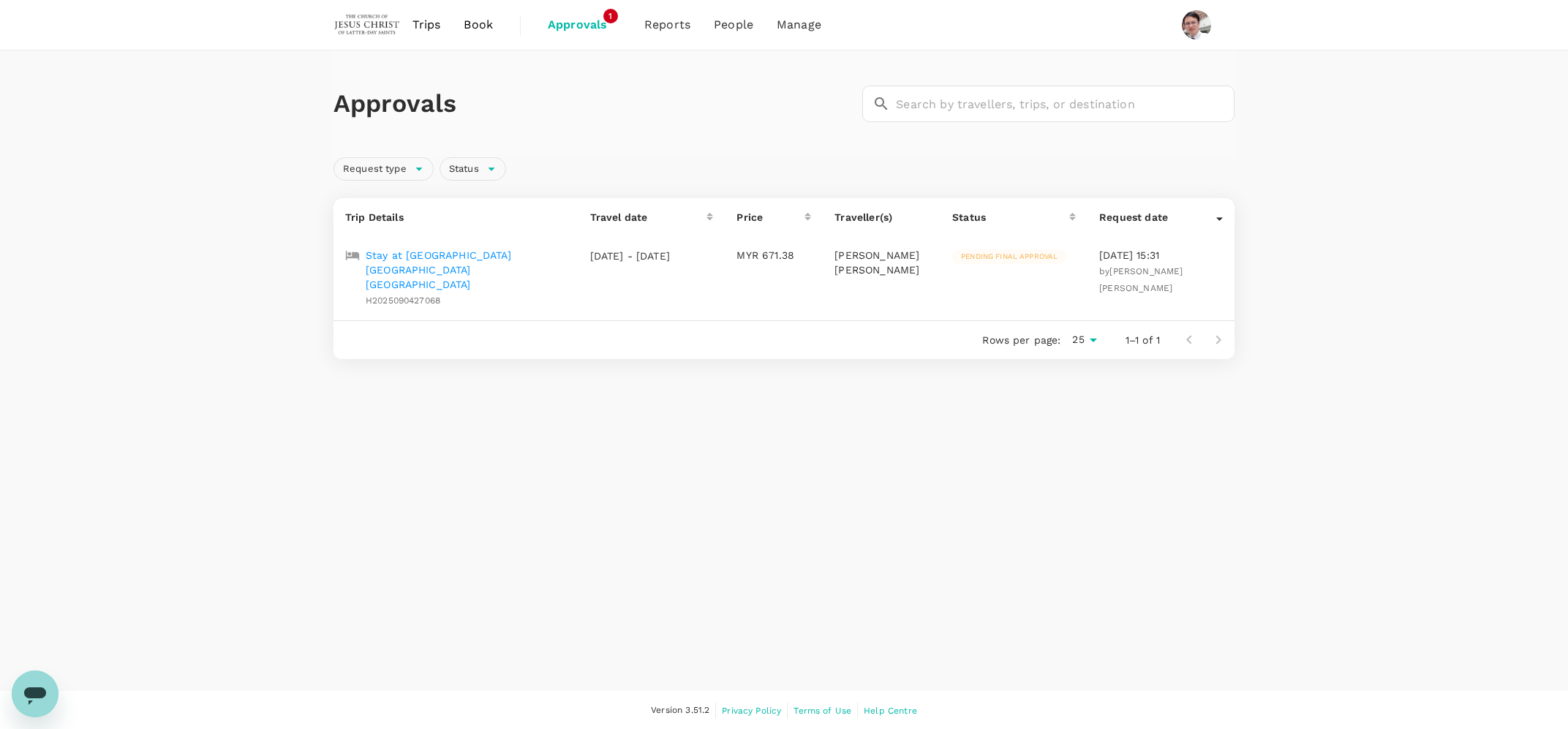
click at [387, 258] on p "Stay at [GEOGRAPHIC_DATA] [GEOGRAPHIC_DATA] [GEOGRAPHIC_DATA]" at bounding box center [466, 270] width 201 height 44
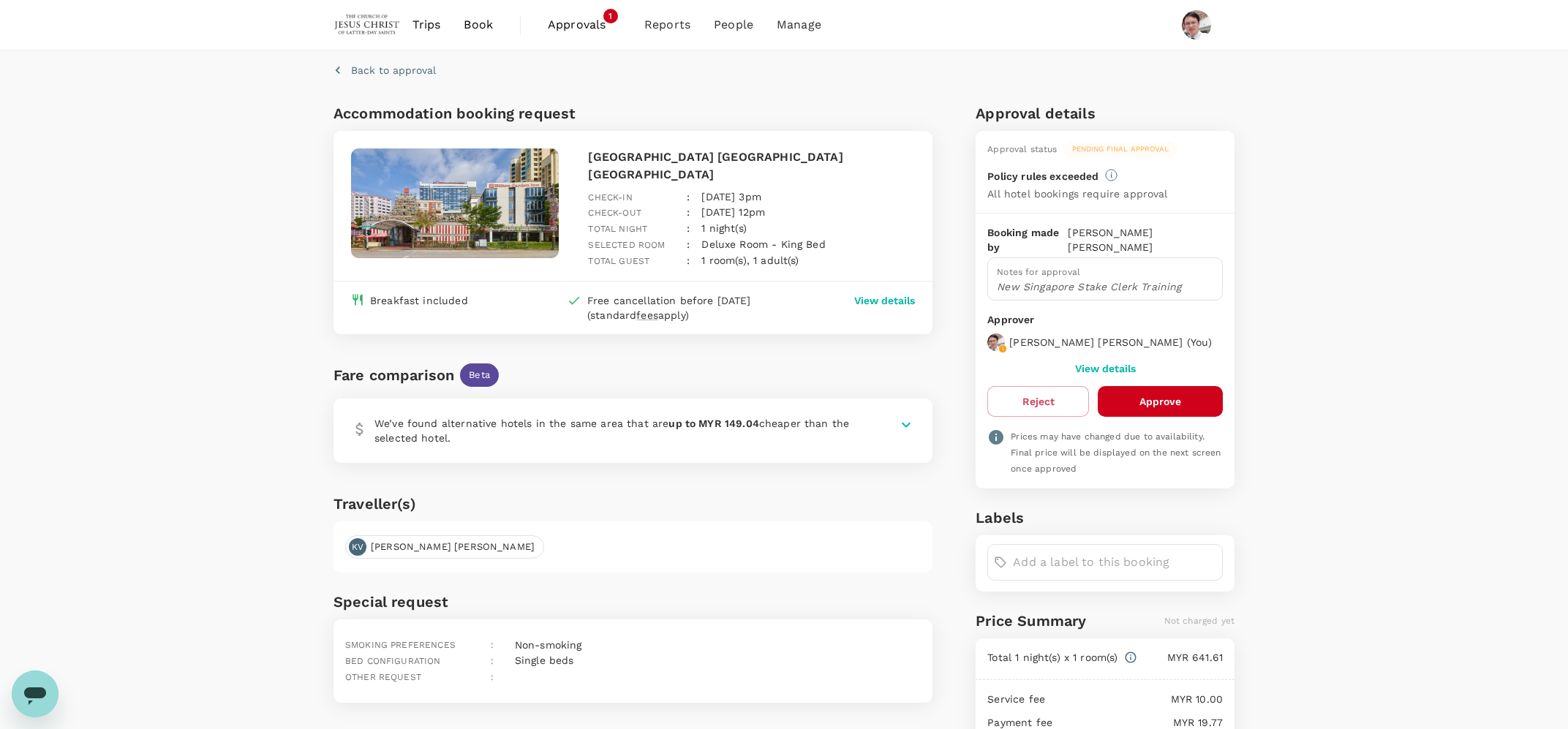
click at [868, 293] on p "View details" at bounding box center [884, 300] width 61 height 15
drag, startPoint x: 590, startPoint y: 155, endPoint x: 817, endPoint y: 150, distance: 227.1
click at [817, 150] on p "[GEOGRAPHIC_DATA] [GEOGRAPHIC_DATA] [GEOGRAPHIC_DATA]" at bounding box center [751, 166] width 326 height 35
copy p "[GEOGRAPHIC_DATA] [GEOGRAPHIC_DATA] [GEOGRAPHIC_DATA]"
